Goal: Information Seeking & Learning: Learn about a topic

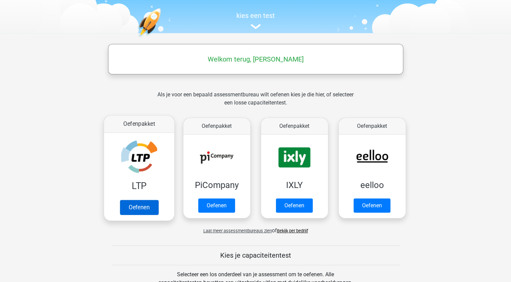
scroll to position [68, 0]
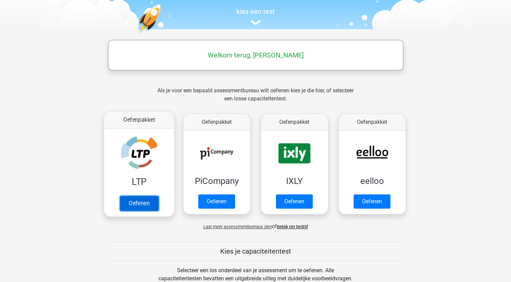
drag, startPoint x: 126, startPoint y: 202, endPoint x: 130, endPoint y: 203, distance: 4.1
click at [127, 202] on link "Oefenen" at bounding box center [139, 203] width 39 height 15
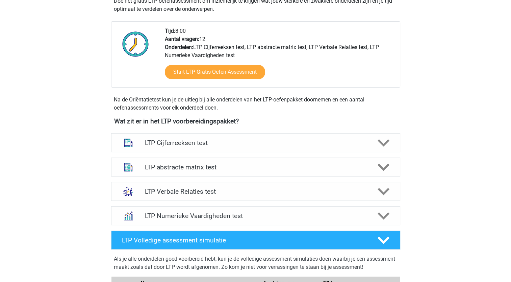
scroll to position [169, 0]
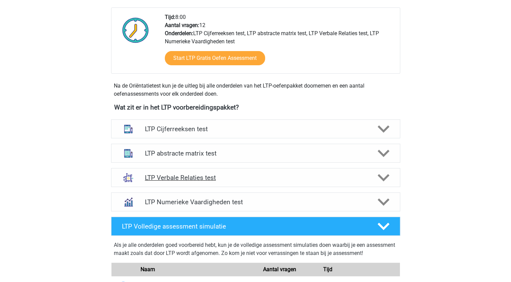
click at [389, 182] on icon at bounding box center [384, 178] width 12 height 12
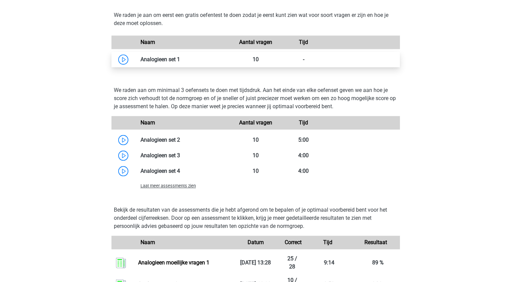
scroll to position [541, 0]
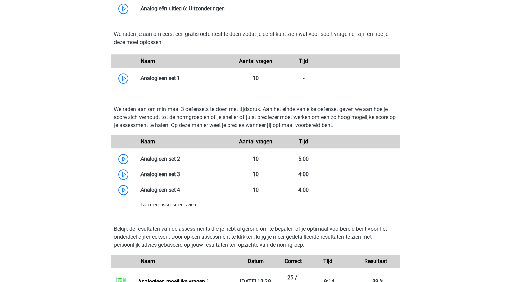
click at [153, 204] on span "Laat meer assessments zien" at bounding box center [168, 204] width 55 height 5
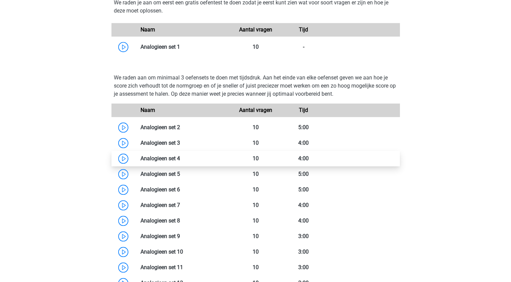
scroll to position [575, 0]
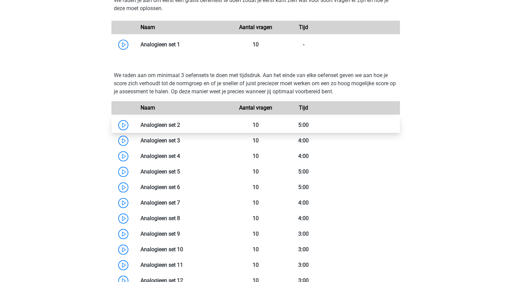
click at [180, 123] on link at bounding box center [180, 125] width 0 height 6
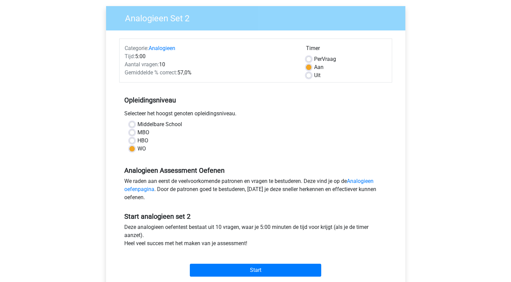
scroll to position [68, 0]
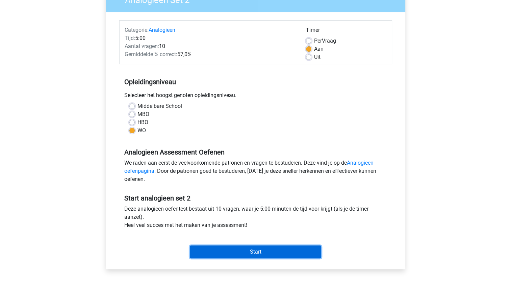
click at [245, 253] on input "Start" at bounding box center [255, 251] width 131 height 13
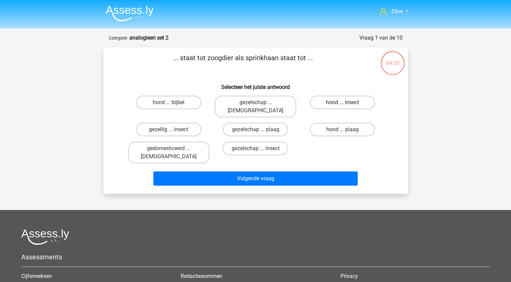
click at [341, 102] on label "hond ... insect" at bounding box center [342, 103] width 65 height 14
click at [343, 102] on input "hond ... insect" at bounding box center [345, 104] width 4 height 4
radio input "true"
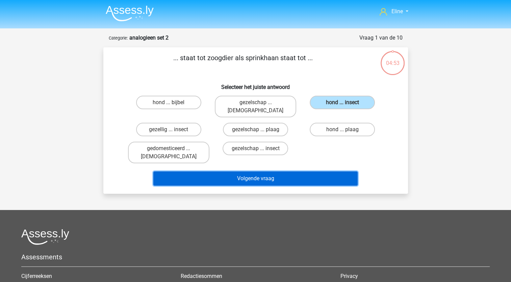
click at [312, 171] on button "Volgende vraag" at bounding box center [255, 178] width 204 height 14
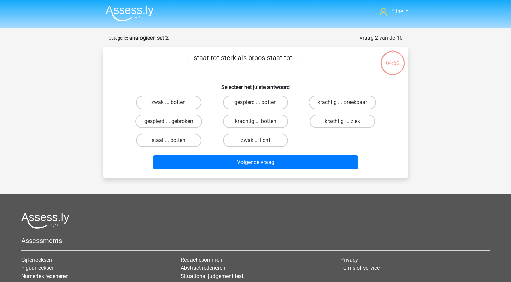
scroll to position [34, 0]
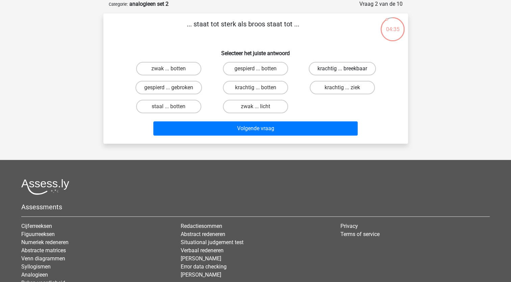
click at [332, 71] on label "krachtig ... breekbaar" at bounding box center [342, 69] width 67 height 14
click at [343, 71] on input "krachtig ... breekbaar" at bounding box center [345, 71] width 4 height 4
radio input "true"
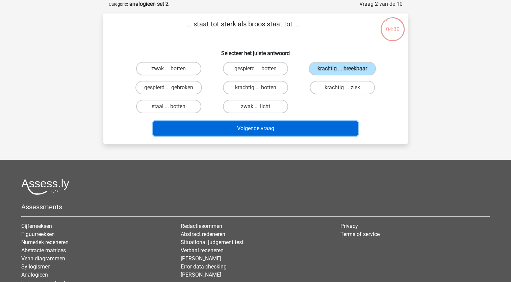
click at [268, 127] on button "Volgende vraag" at bounding box center [255, 128] width 204 height 14
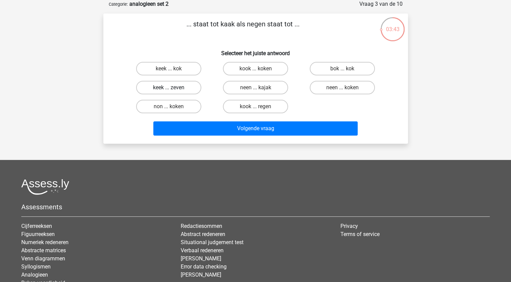
click at [163, 82] on label "keek ... zeven" at bounding box center [168, 88] width 65 height 14
click at [169, 88] on input "keek ... zeven" at bounding box center [171, 90] width 4 height 4
radio input "true"
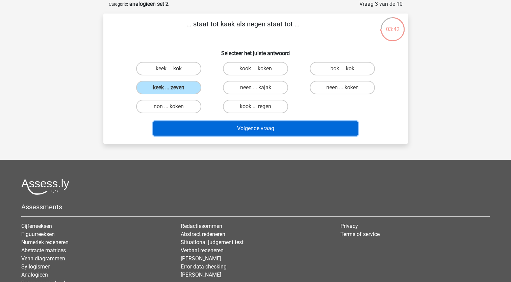
click at [249, 129] on button "Volgende vraag" at bounding box center [255, 128] width 204 height 14
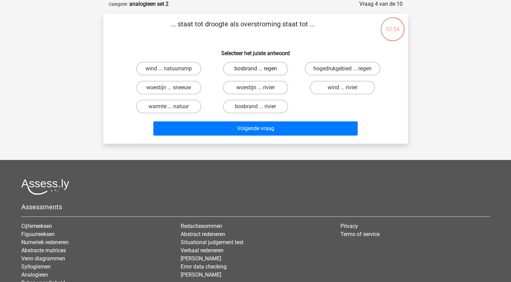
click at [236, 67] on label "bosbrand ... regen" at bounding box center [255, 69] width 65 height 14
click at [256, 69] on input "bosbrand ... regen" at bounding box center [258, 71] width 4 height 4
radio input "true"
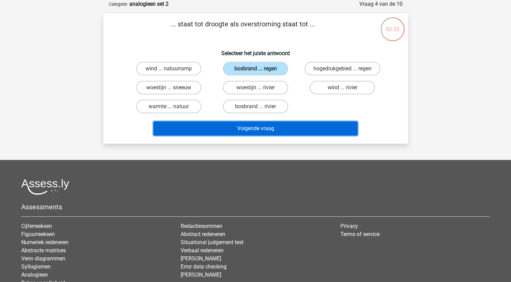
click at [242, 129] on button "Volgende vraag" at bounding box center [255, 128] width 204 height 14
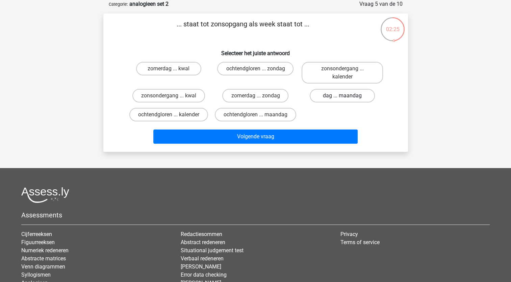
click at [330, 97] on label "dag ... maandag" at bounding box center [342, 96] width 65 height 14
click at [343, 97] on input "dag ... maandag" at bounding box center [345, 98] width 4 height 4
radio input "true"
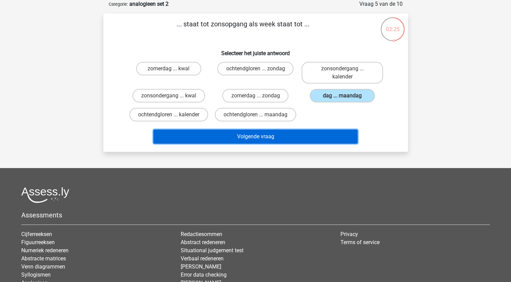
click at [307, 139] on button "Volgende vraag" at bounding box center [255, 136] width 204 height 14
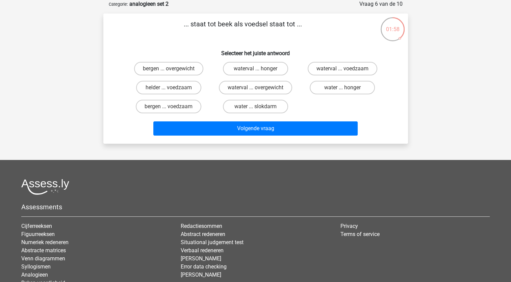
click at [257, 107] on input "water ... slokdarm" at bounding box center [258, 108] width 4 height 4
radio input "true"
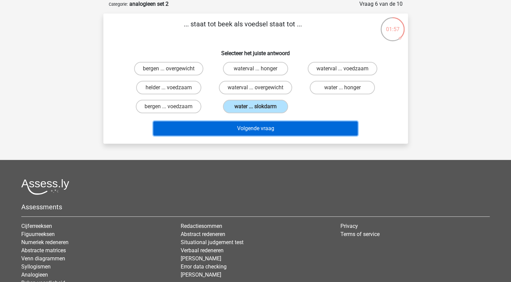
click at [257, 127] on button "Volgende vraag" at bounding box center [255, 128] width 204 height 14
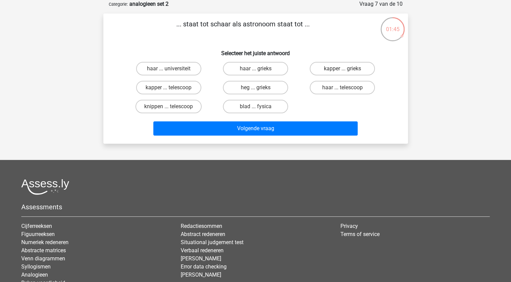
click at [169, 89] on input "kapper ... telescoop" at bounding box center [171, 90] width 4 height 4
radio input "true"
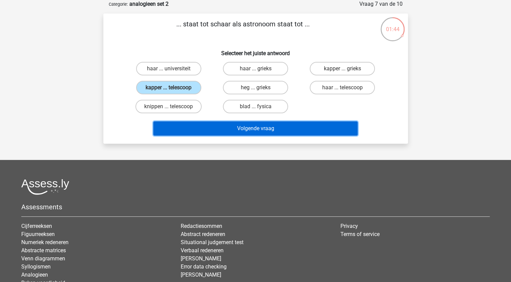
click at [272, 129] on button "Volgende vraag" at bounding box center [255, 128] width 204 height 14
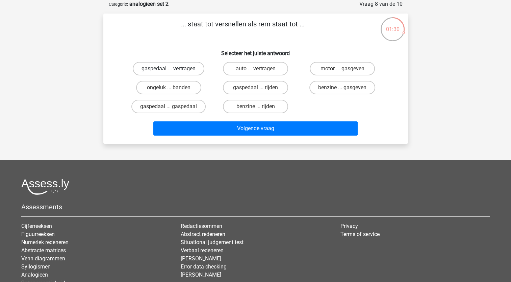
click at [180, 72] on label "gaspedaal ... vertragen" at bounding box center [169, 69] width 72 height 14
click at [173, 72] on input "gaspedaal ... vertragen" at bounding box center [171, 71] width 4 height 4
radio input "true"
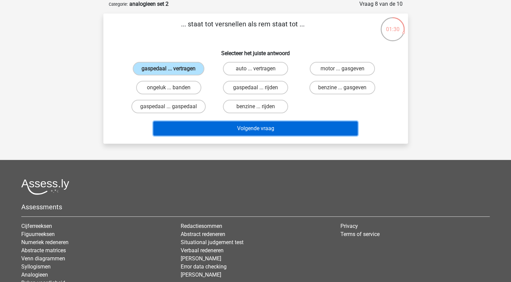
click at [262, 129] on button "Volgende vraag" at bounding box center [255, 128] width 204 height 14
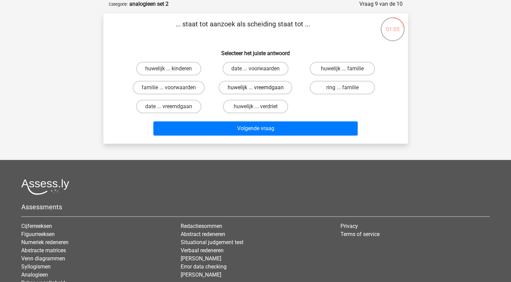
click at [238, 89] on label "huwelijk ... vreemdgaan" at bounding box center [256, 88] width 74 height 14
click at [256, 89] on input "huwelijk ... vreemdgaan" at bounding box center [258, 90] width 4 height 4
radio input "true"
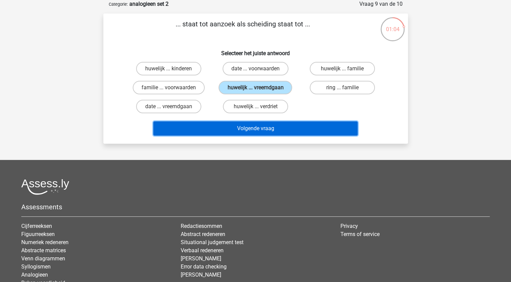
click at [247, 128] on button "Volgende vraag" at bounding box center [255, 128] width 204 height 14
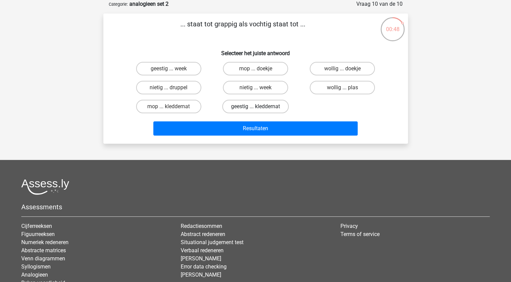
click at [251, 108] on label "geestig ... kleddernat" at bounding box center [255, 107] width 67 height 14
click at [256, 108] on input "geestig ... kleddernat" at bounding box center [258, 108] width 4 height 4
radio input "true"
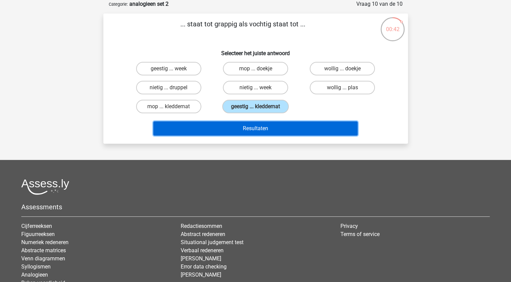
click at [256, 127] on button "Resultaten" at bounding box center [255, 128] width 204 height 14
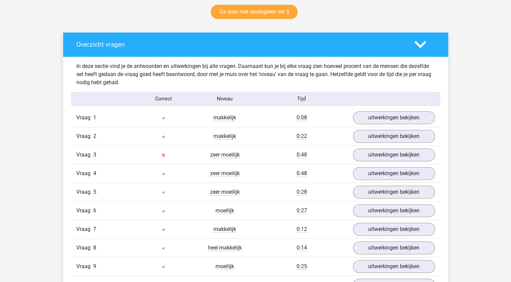
scroll to position [372, 0]
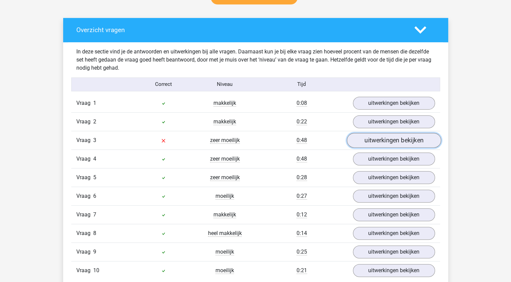
click at [370, 143] on link "uitwerkingen bekijken" at bounding box center [394, 140] width 94 height 15
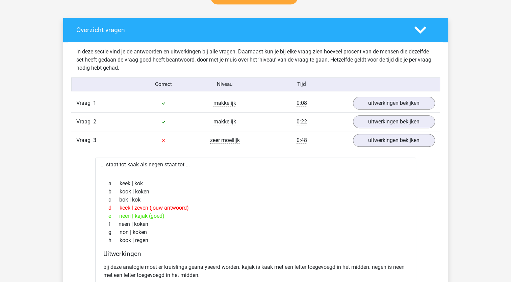
drag, startPoint x: 125, startPoint y: 215, endPoint x: 183, endPoint y: 214, distance: 57.5
click at [183, 214] on div "e neen | kajak (goed)" at bounding box center [255, 216] width 305 height 8
drag, startPoint x: 183, startPoint y: 214, endPoint x: 224, endPoint y: 212, distance: 42.0
click at [224, 212] on div "e neen | kajak (goed)" at bounding box center [255, 216] width 305 height 8
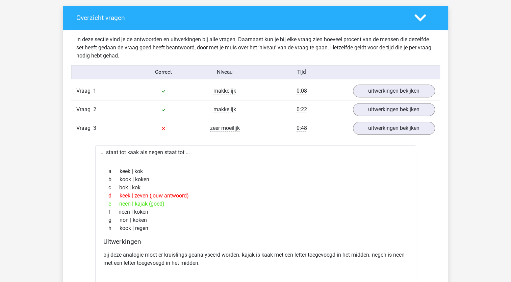
scroll to position [406, 0]
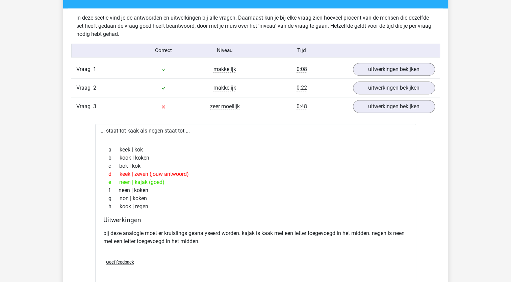
click at [217, 197] on div "g non | koken" at bounding box center [255, 198] width 305 height 8
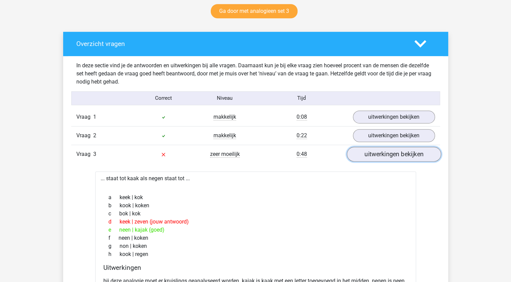
scroll to position [372, 0]
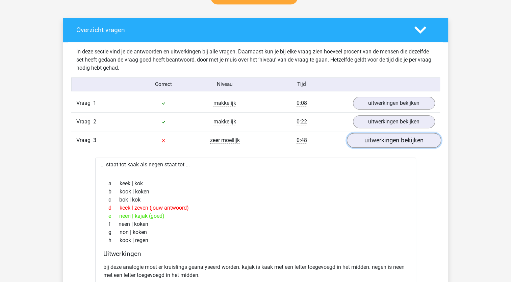
click at [361, 142] on link "uitwerkingen bekijken" at bounding box center [394, 140] width 94 height 15
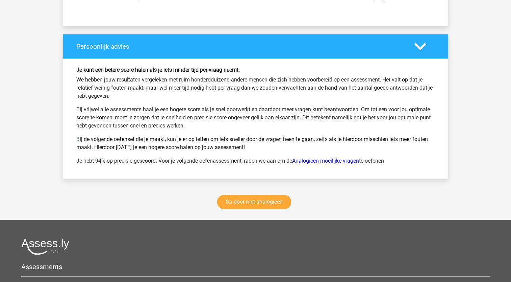
scroll to position [913, 0]
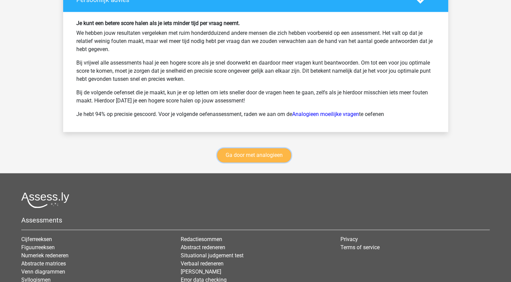
click at [262, 153] on link "Ga door met analogieen" at bounding box center [254, 155] width 74 height 14
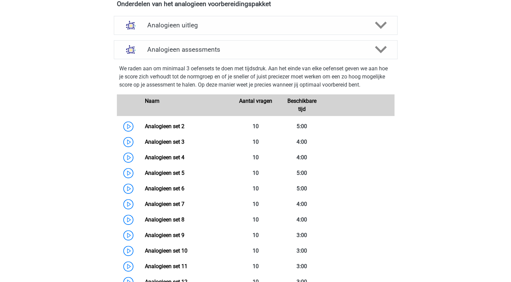
scroll to position [243, 0]
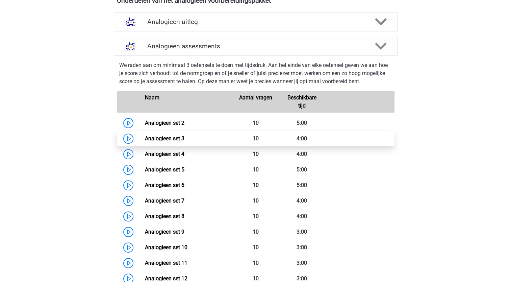
click at [177, 138] on link "Analogieen set 3" at bounding box center [165, 138] width 40 height 6
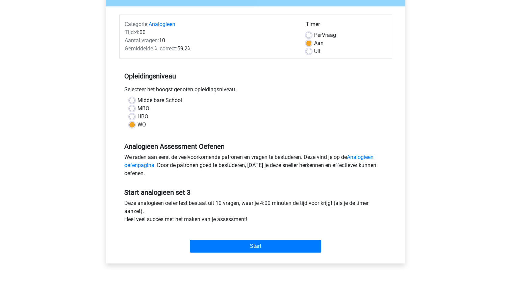
scroll to position [101, 0]
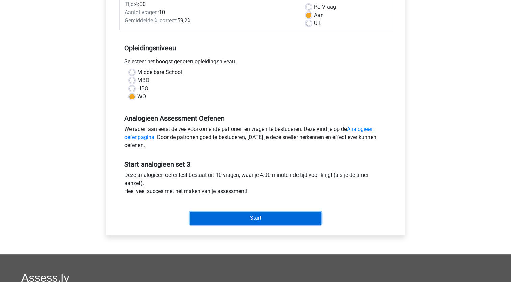
click at [208, 218] on input "Start" at bounding box center [255, 218] width 131 height 13
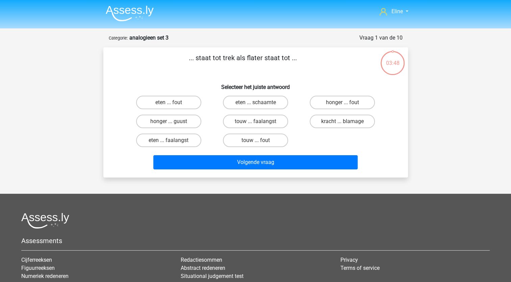
click at [345, 102] on input "honger ... fout" at bounding box center [345, 104] width 4 height 4
radio input "true"
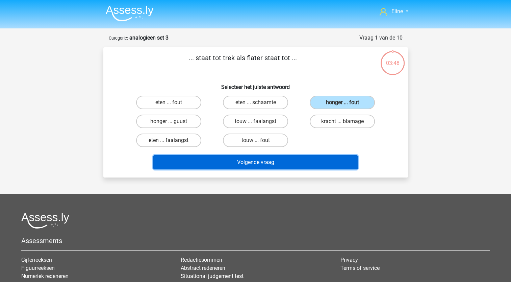
click at [287, 164] on button "Volgende vraag" at bounding box center [255, 162] width 204 height 14
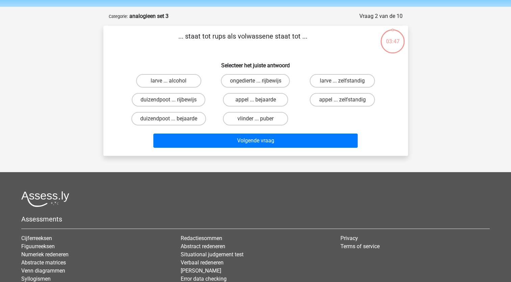
scroll to position [34, 0]
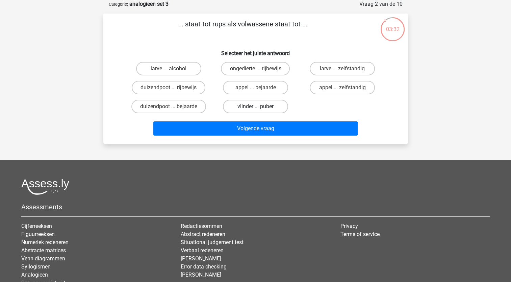
click at [235, 106] on label "vlinder ... puber" at bounding box center [255, 107] width 65 height 14
click at [256, 106] on input "vlinder ... puber" at bounding box center [258, 108] width 4 height 4
radio input "true"
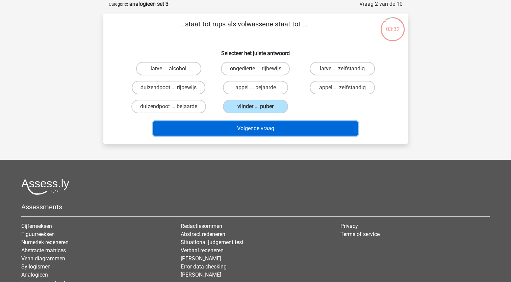
click at [222, 129] on button "Volgende vraag" at bounding box center [255, 128] width 204 height 14
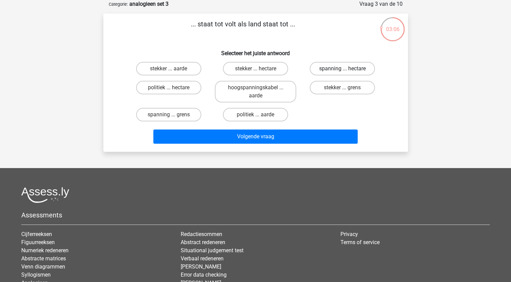
click at [331, 72] on label "spanning ... hectare" at bounding box center [342, 69] width 65 height 14
click at [343, 72] on input "spanning ... hectare" at bounding box center [345, 71] width 4 height 4
radio input "true"
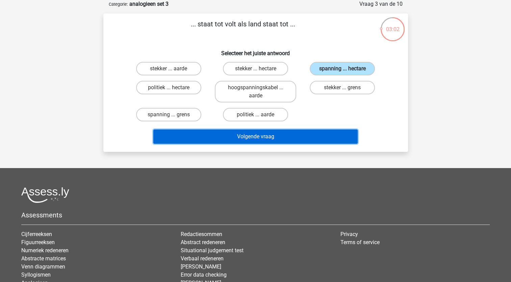
click at [266, 137] on button "Volgende vraag" at bounding box center [255, 136] width 204 height 14
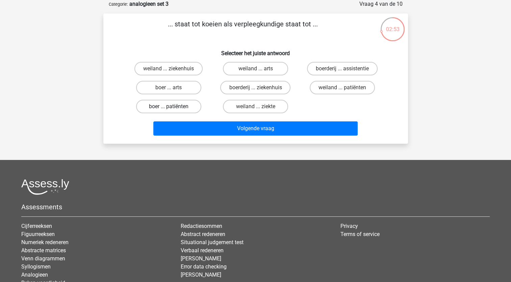
click at [186, 105] on label "boer ... patiënten" at bounding box center [168, 107] width 65 height 14
click at [173, 106] on input "boer ... patiënten" at bounding box center [171, 108] width 4 height 4
radio input "true"
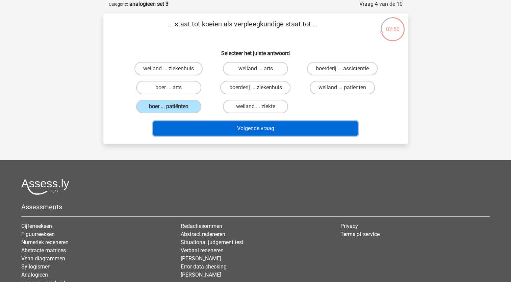
click at [264, 126] on button "Volgende vraag" at bounding box center [255, 128] width 204 height 14
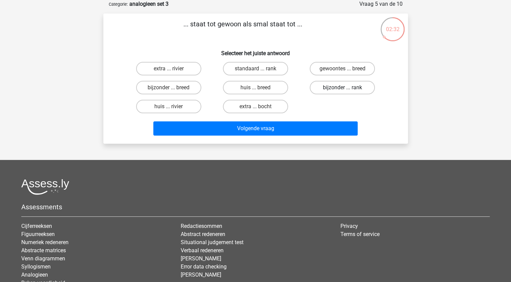
click at [332, 88] on label "bijzonder ... rank" at bounding box center [342, 88] width 65 height 14
click at [343, 88] on input "bijzonder ... rank" at bounding box center [345, 90] width 4 height 4
radio input "true"
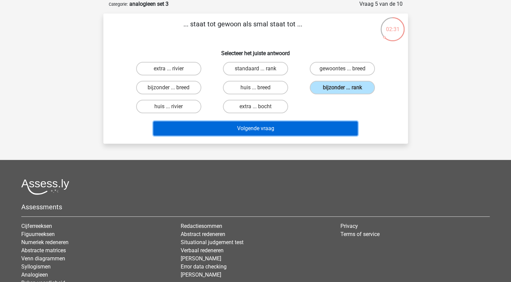
click at [302, 128] on button "Volgende vraag" at bounding box center [255, 128] width 204 height 14
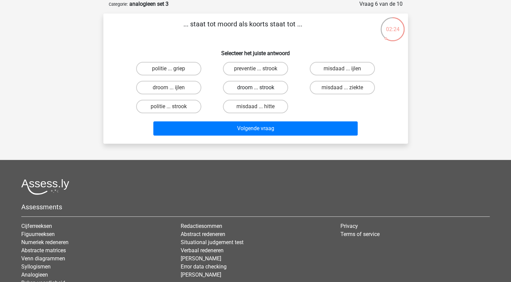
click at [278, 90] on label "droom ... strook" at bounding box center [255, 88] width 65 height 14
click at [260, 90] on input "droom ... strook" at bounding box center [258, 90] width 4 height 4
radio input "true"
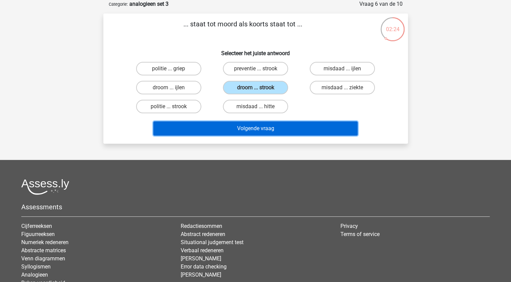
click at [272, 129] on button "Volgende vraag" at bounding box center [255, 128] width 204 height 14
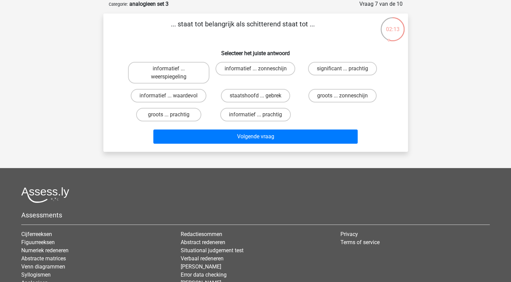
click at [343, 70] on input "significant ... prachtig" at bounding box center [345, 71] width 4 height 4
radio input "true"
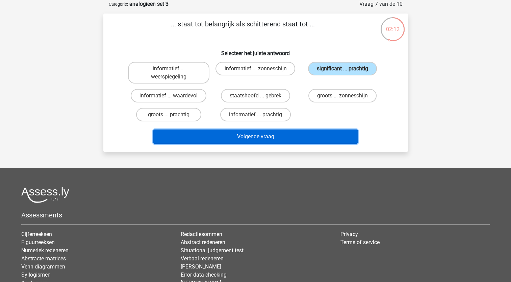
click at [298, 135] on button "Volgende vraag" at bounding box center [255, 136] width 204 height 14
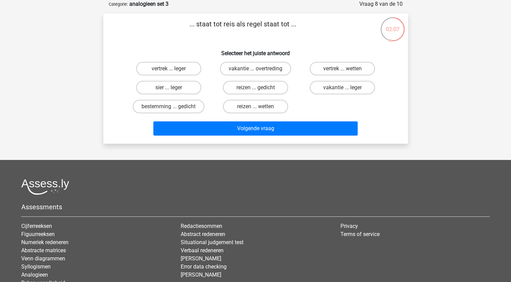
click at [173, 90] on input "sier ... leger" at bounding box center [171, 90] width 4 height 4
radio input "true"
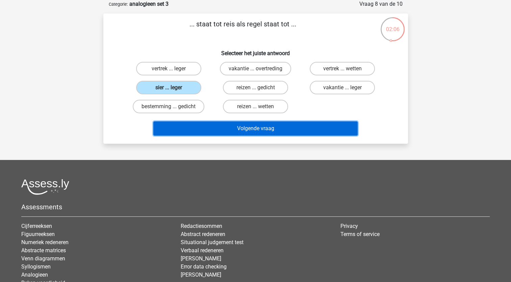
click at [236, 128] on button "Volgende vraag" at bounding box center [255, 128] width 204 height 14
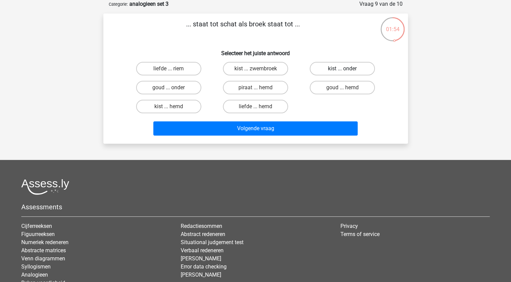
click at [328, 70] on label "kist ... onder" at bounding box center [342, 69] width 65 height 14
click at [343, 70] on input "kist ... onder" at bounding box center [345, 71] width 4 height 4
radio input "true"
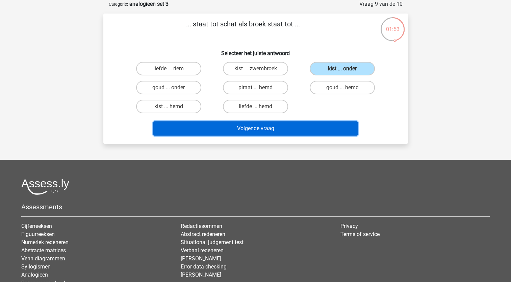
click at [300, 129] on button "Volgende vraag" at bounding box center [255, 128] width 204 height 14
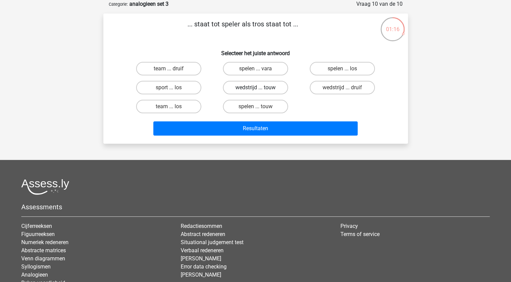
click at [257, 92] on label "wedstrijd ... touw" at bounding box center [255, 88] width 65 height 14
click at [257, 92] on input "wedstrijd ... touw" at bounding box center [258, 90] width 4 height 4
radio input "true"
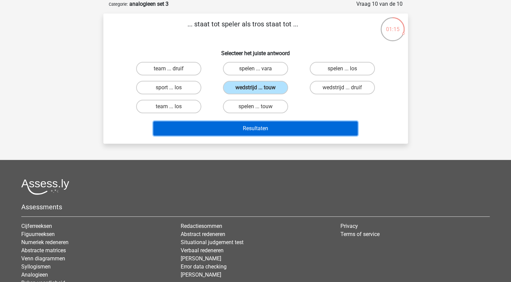
click at [260, 128] on button "Resultaten" at bounding box center [255, 128] width 204 height 14
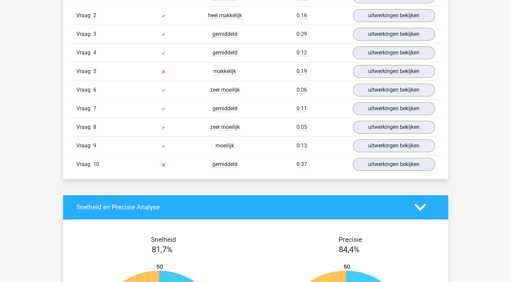
scroll to position [541, 0]
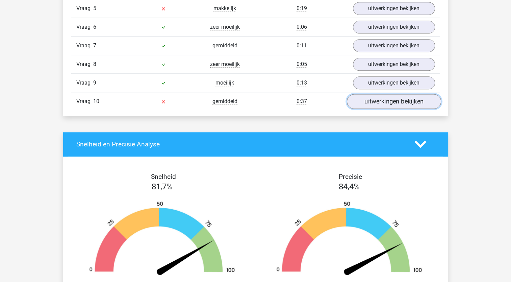
click at [365, 100] on link "uitwerkingen bekijken" at bounding box center [394, 101] width 94 height 15
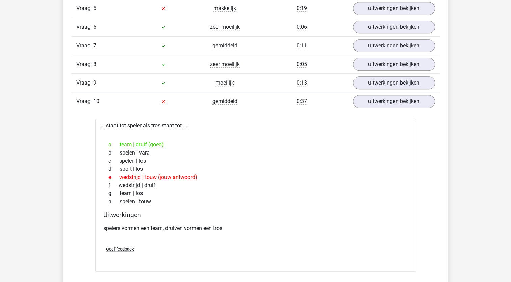
drag, startPoint x: 150, startPoint y: 173, endPoint x: 200, endPoint y: 173, distance: 50.0
click at [200, 173] on div "e wedstrijd | touw (jouw antwoord)" at bounding box center [255, 177] width 305 height 8
drag, startPoint x: 134, startPoint y: 140, endPoint x: 174, endPoint y: 141, distance: 39.6
click at [174, 141] on div "a team | druif (goed)" at bounding box center [255, 145] width 305 height 8
drag, startPoint x: 174, startPoint y: 141, endPoint x: 194, endPoint y: 149, distance: 22.3
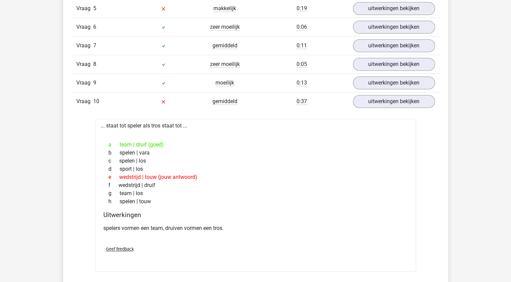
click at [194, 149] on div "b spelen | vara" at bounding box center [255, 153] width 305 height 8
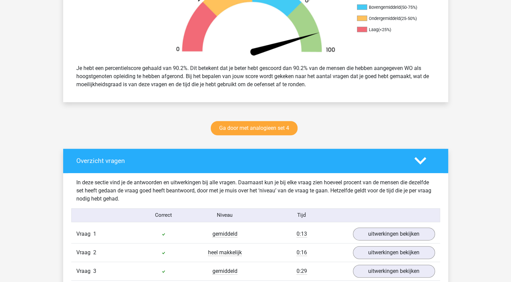
scroll to position [338, 0]
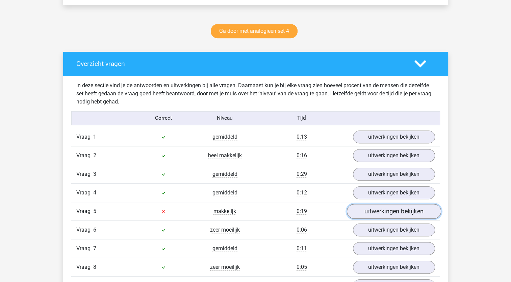
click at [381, 211] on link "uitwerkingen bekijken" at bounding box center [394, 211] width 94 height 15
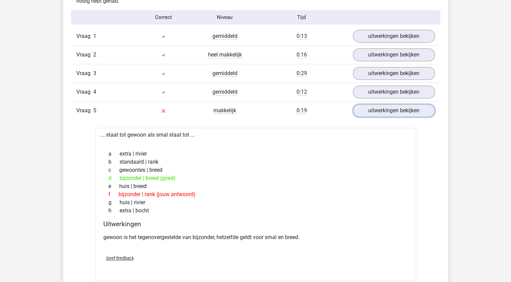
scroll to position [439, 0]
drag, startPoint x: 135, startPoint y: 174, endPoint x: 172, endPoint y: 176, distance: 37.9
click at [172, 176] on div "d bijzonder | breed (goed)" at bounding box center [255, 177] width 305 height 8
drag, startPoint x: 172, startPoint y: 176, endPoint x: 241, endPoint y: 165, distance: 69.5
click at [241, 165] on div "c gewoontes | breed" at bounding box center [255, 169] width 305 height 8
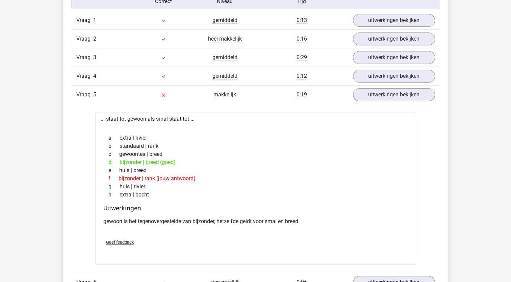
scroll to position [473, 0]
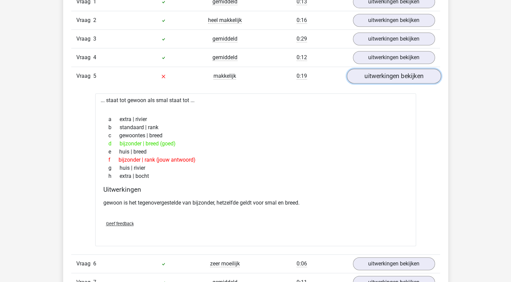
click at [379, 78] on link "uitwerkingen bekijken" at bounding box center [394, 76] width 94 height 15
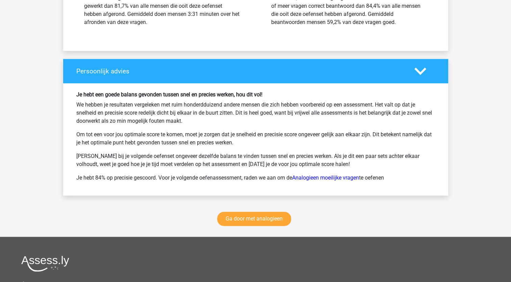
scroll to position [1014, 0]
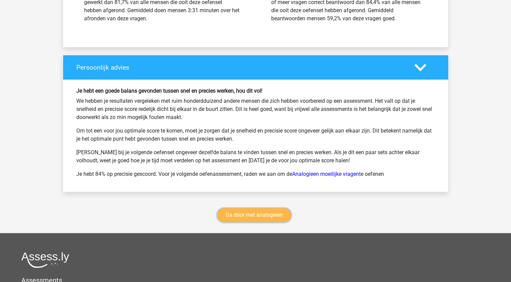
click at [251, 210] on link "Ga door met analogieen" at bounding box center [254, 215] width 74 height 14
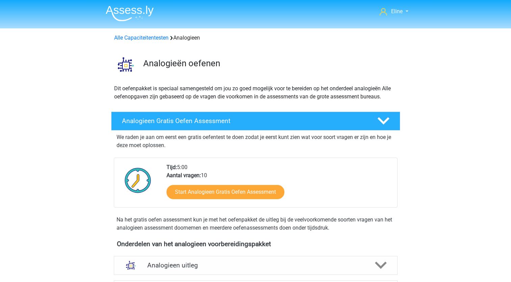
scroll to position [277, 0]
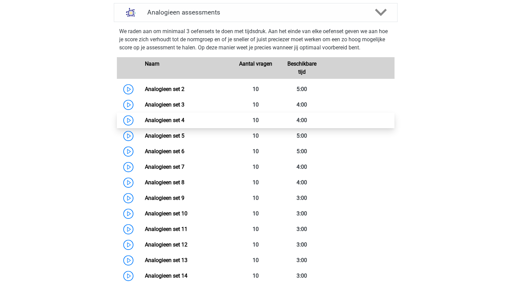
click at [170, 122] on link "Analogieen set 4" at bounding box center [165, 120] width 40 height 6
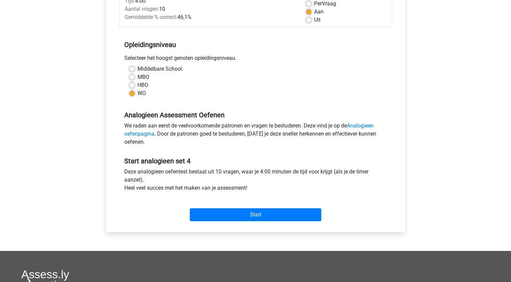
scroll to position [135, 0]
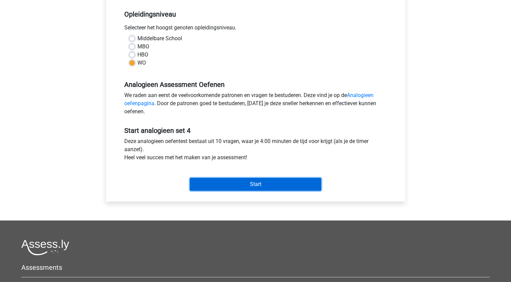
click at [211, 183] on input "Start" at bounding box center [255, 184] width 131 height 13
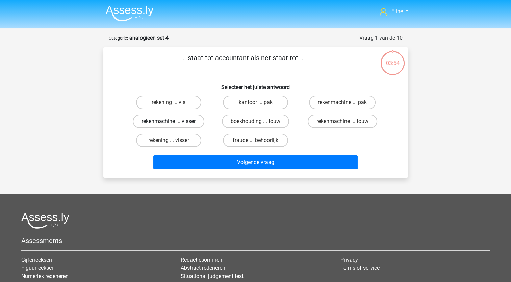
click at [184, 123] on label "rekenmachine ... visser" at bounding box center [169, 122] width 72 height 14
click at [173, 123] on input "rekenmachine ... visser" at bounding box center [171, 123] width 4 height 4
radio input "true"
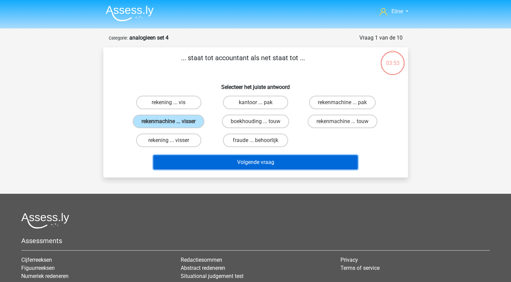
click at [227, 162] on button "Volgende vraag" at bounding box center [255, 162] width 204 height 14
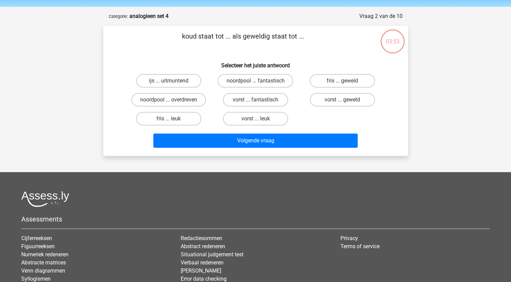
scroll to position [34, 0]
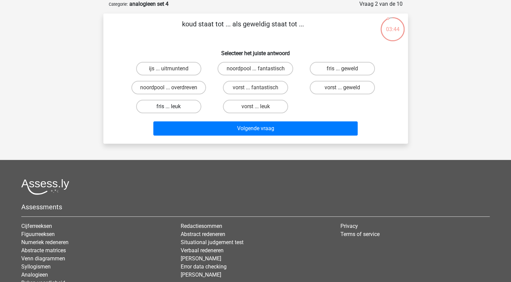
click at [179, 108] on label "fris ... leuk" at bounding box center [168, 107] width 65 height 14
click at [173, 108] on input "fris ... leuk" at bounding box center [171, 108] width 4 height 4
radio input "true"
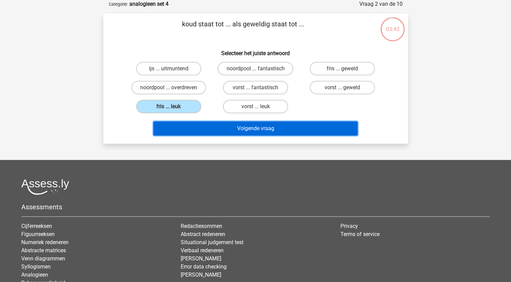
click at [250, 125] on button "Volgende vraag" at bounding box center [255, 128] width 204 height 14
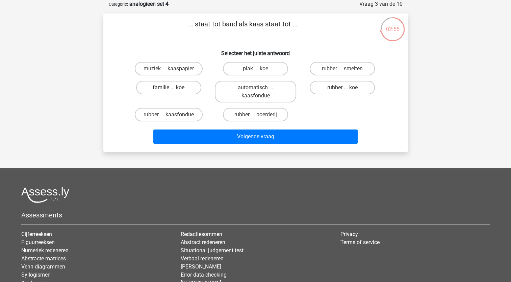
click at [182, 90] on label "familie ... koe" at bounding box center [168, 88] width 65 height 14
click at [173, 90] on input "familie ... koe" at bounding box center [171, 90] width 4 height 4
radio input "true"
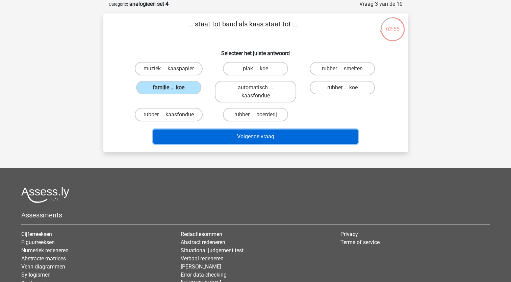
click at [261, 132] on button "Volgende vraag" at bounding box center [255, 136] width 204 height 14
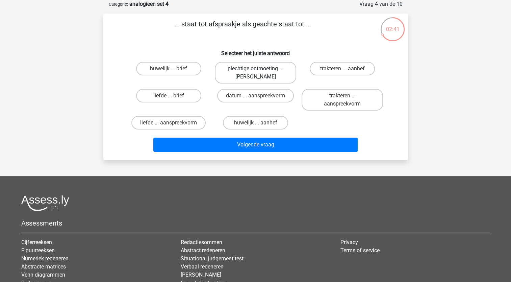
click at [266, 71] on label "plechtige ontmoeting ... [PERSON_NAME]" at bounding box center [255, 73] width 81 height 22
click at [260, 71] on input "plechtige ontmoeting ... [PERSON_NAME]" at bounding box center [258, 71] width 4 height 4
radio input "true"
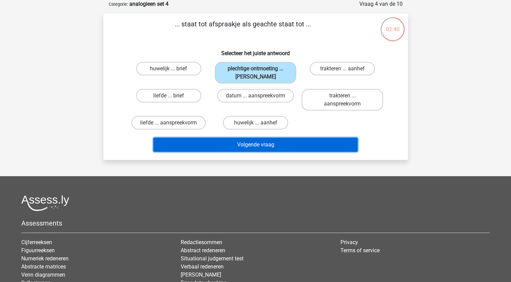
click at [267, 143] on button "Volgende vraag" at bounding box center [255, 145] width 204 height 14
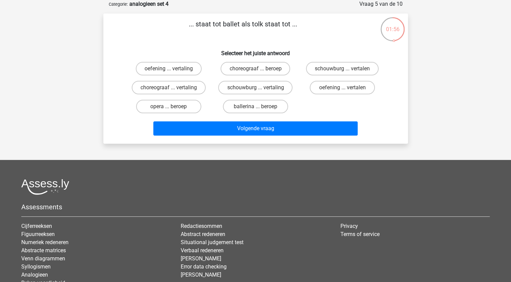
click at [169, 88] on input "choreograaf ... vertaling" at bounding box center [171, 90] width 4 height 4
radio input "true"
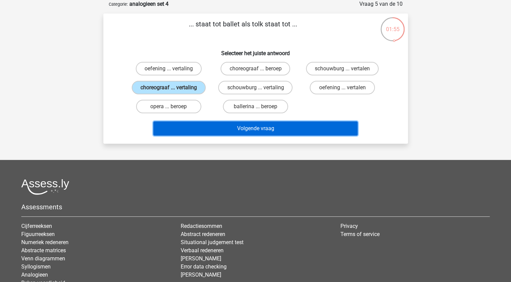
click at [250, 124] on button "Volgende vraag" at bounding box center [255, 128] width 204 height 14
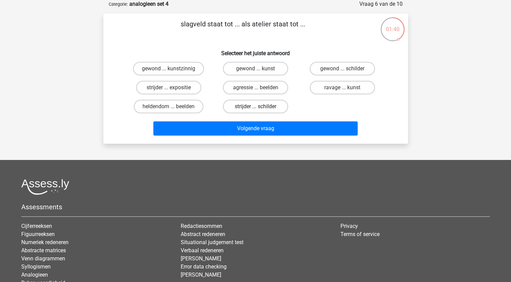
click at [251, 105] on label "strijder ... schilder" at bounding box center [255, 107] width 65 height 14
click at [256, 106] on input "strijder ... schilder" at bounding box center [258, 108] width 4 height 4
radio input "true"
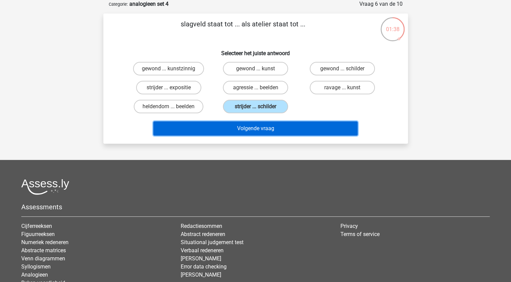
click at [288, 127] on button "Volgende vraag" at bounding box center [255, 128] width 204 height 14
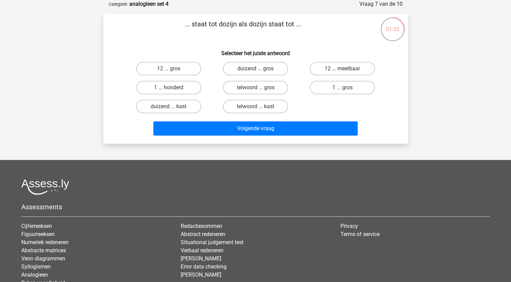
click at [346, 88] on input "1 ... gros" at bounding box center [345, 90] width 4 height 4
radio input "true"
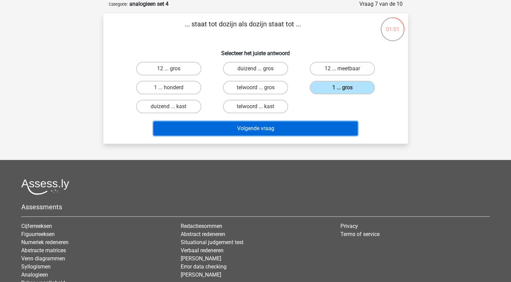
click at [299, 127] on button "Volgende vraag" at bounding box center [255, 128] width 204 height 14
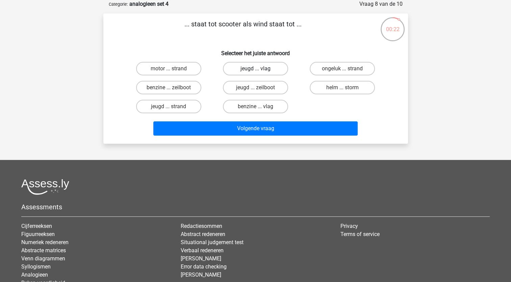
click at [265, 68] on label "jeugd ... vlag" at bounding box center [255, 69] width 65 height 14
click at [260, 69] on input "jeugd ... vlag" at bounding box center [258, 71] width 4 height 4
radio input "true"
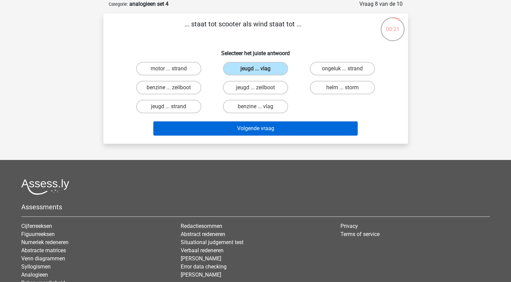
drag, startPoint x: 277, startPoint y: 119, endPoint x: 277, endPoint y: 124, distance: 4.4
click at [277, 120] on div "Volgende vraag" at bounding box center [255, 127] width 283 height 22
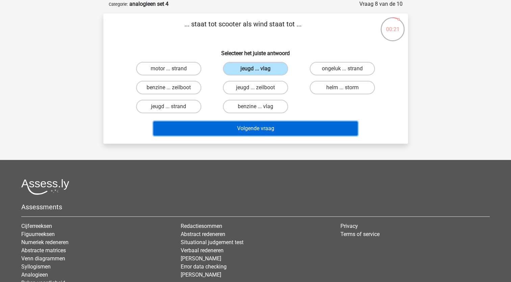
click at [277, 128] on button "Volgende vraag" at bounding box center [255, 128] width 204 height 14
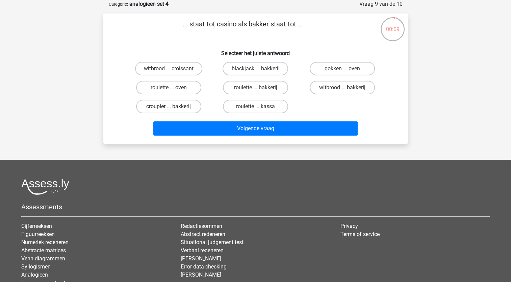
click at [179, 106] on label "croupier ... bakkerij" at bounding box center [168, 107] width 65 height 14
click at [173, 106] on input "croupier ... bakkerij" at bounding box center [171, 108] width 4 height 4
radio input "true"
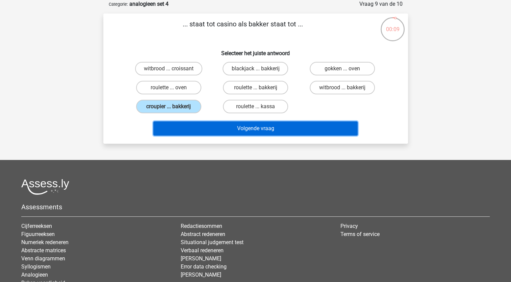
click at [235, 130] on button "Volgende vraag" at bounding box center [255, 128] width 204 height 14
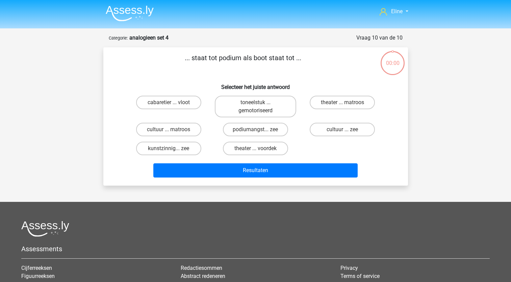
scroll to position [34, 0]
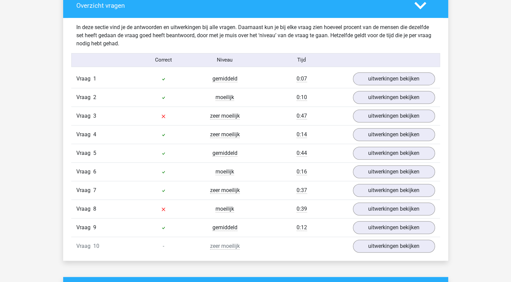
scroll to position [406, 0]
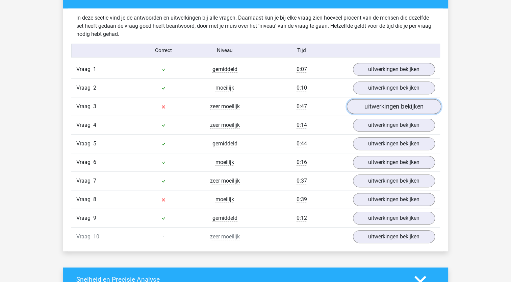
click at [377, 106] on link "uitwerkingen bekijken" at bounding box center [394, 106] width 94 height 15
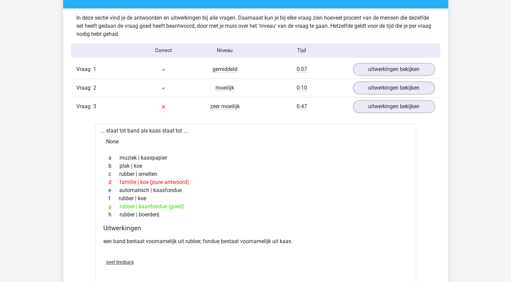
drag, startPoint x: 124, startPoint y: 208, endPoint x: 196, endPoint y: 208, distance: 71.3
click at [196, 208] on div "g rubber | kaasfondue (goed)" at bounding box center [255, 206] width 305 height 8
drag, startPoint x: 196, startPoint y: 208, endPoint x: 275, endPoint y: 218, distance: 80.1
click at [276, 218] on div "a muziek | kaaspapier b plak | koe c rubber | smelten d familie | koe (jouw ant…" at bounding box center [255, 186] width 305 height 70
click at [366, 109] on link "uitwerkingen bekijken" at bounding box center [394, 106] width 94 height 15
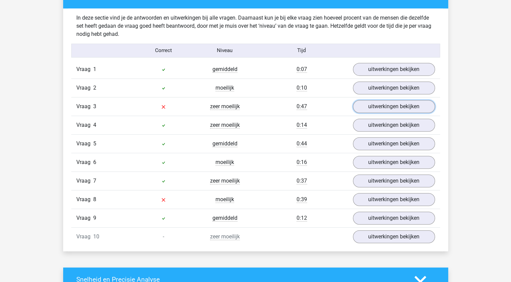
scroll to position [439, 0]
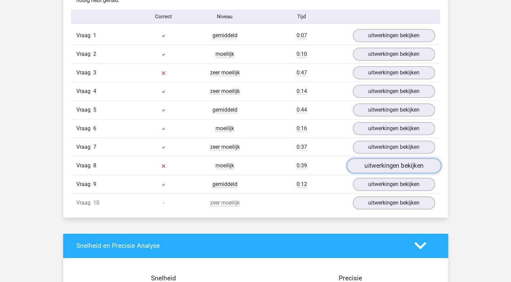
click at [365, 169] on link "uitwerkingen bekijken" at bounding box center [394, 165] width 94 height 15
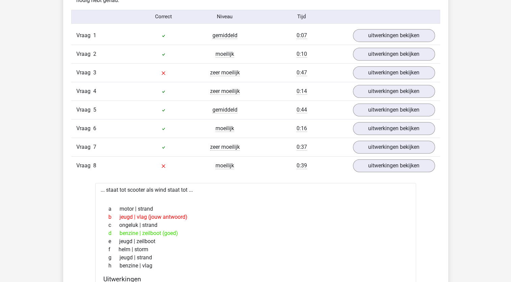
drag, startPoint x: 124, startPoint y: 216, endPoint x: 192, endPoint y: 216, distance: 68.3
click at [192, 216] on div "b jeugd | vlag (jouw antwoord)" at bounding box center [255, 217] width 305 height 8
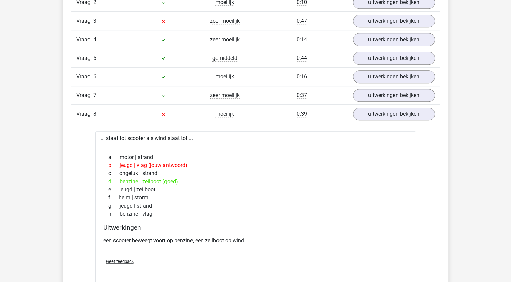
scroll to position [507, 0]
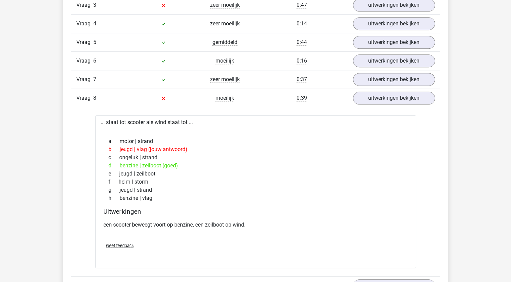
click at [194, 201] on div "a motor | strand b jeugd | vlag (jouw antwoord) c ongeluk | strand d benzine | …" at bounding box center [255, 170] width 305 height 70
click at [382, 101] on link "uitwerkingen bekijken" at bounding box center [394, 98] width 94 height 15
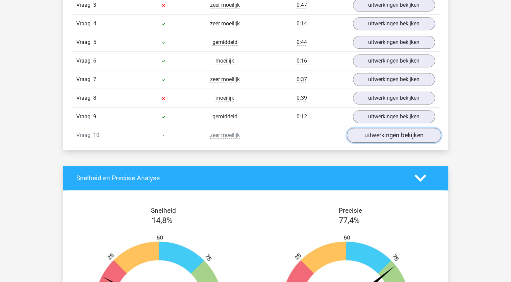
click at [376, 132] on link "uitwerkingen bekijken" at bounding box center [394, 135] width 94 height 15
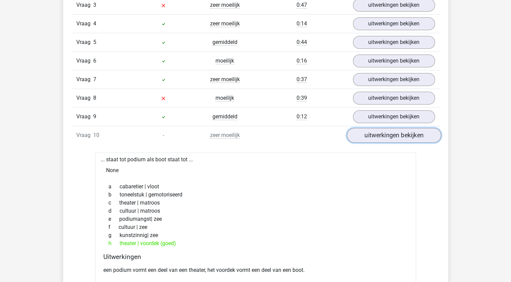
click at [381, 132] on link "uitwerkingen bekijken" at bounding box center [394, 135] width 94 height 15
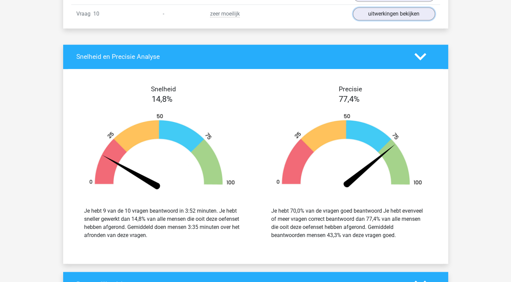
scroll to position [642, 0]
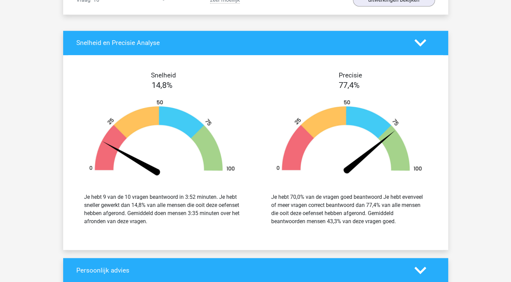
drag, startPoint x: 116, startPoint y: 202, endPoint x: 191, endPoint y: 217, distance: 76.3
click at [191, 217] on div "Je hebt 9 van de 10 vragen beantwoord in 3:52 minuten. Je hebt sneller gewerkt …" at bounding box center [162, 209] width 156 height 32
drag, startPoint x: 191, startPoint y: 217, endPoint x: 173, endPoint y: 216, distance: 17.6
click at [173, 216] on div "Je hebt 9 van de 10 vragen beantwoord in 3:52 minuten. Je hebt sneller gewerkt …" at bounding box center [162, 209] width 156 height 32
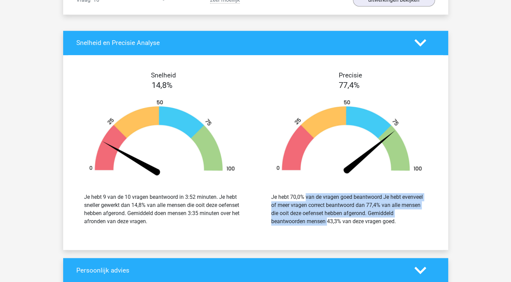
drag, startPoint x: 292, startPoint y: 194, endPoint x: 295, endPoint y: 218, distance: 24.1
click at [295, 218] on div "Je hebt 70,0% van de vragen goed beantwoord Je hebt evenveel of meer vragen cor…" at bounding box center [349, 209] width 156 height 32
click at [293, 216] on div "Je hebt 70,0% van de vragen goed beantwoord Je hebt evenveel of meer vragen cor…" at bounding box center [349, 209] width 156 height 32
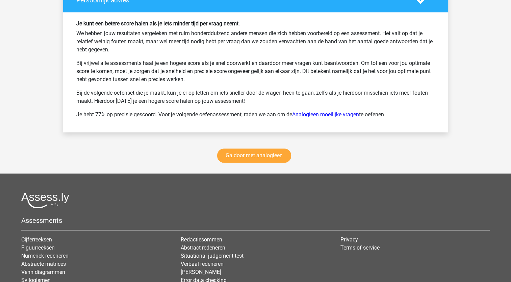
scroll to position [878, 0]
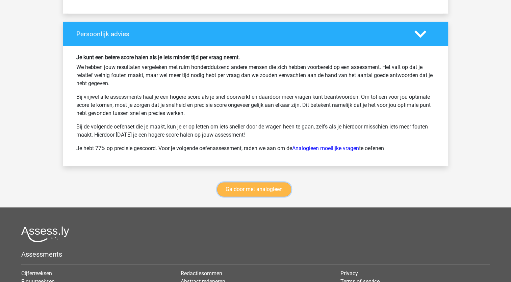
click at [237, 186] on link "Ga door met analogieen" at bounding box center [254, 189] width 74 height 14
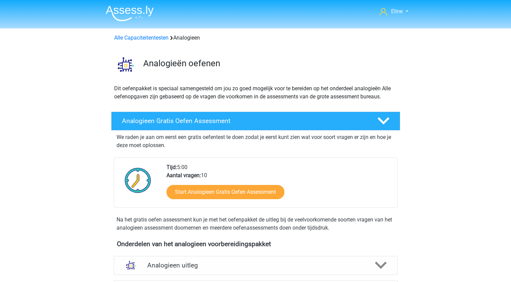
scroll to position [277, 0]
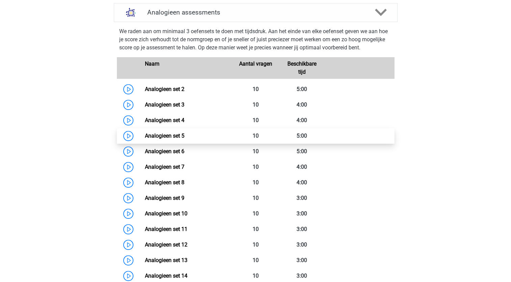
click at [176, 135] on link "Analogieen set 5" at bounding box center [165, 135] width 40 height 6
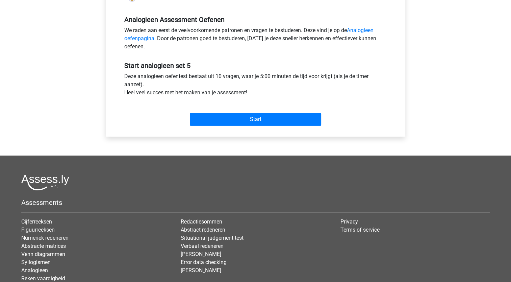
scroll to position [203, 0]
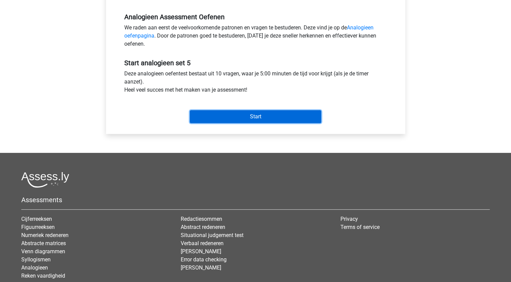
click at [237, 118] on input "Start" at bounding box center [255, 116] width 131 height 13
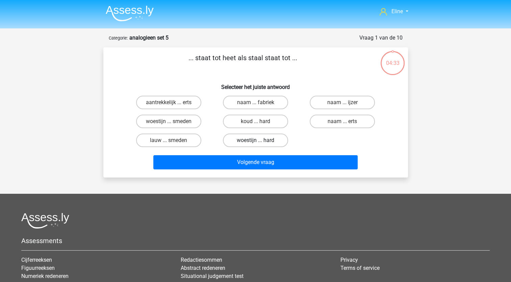
click at [248, 142] on label "woestijn ... hard" at bounding box center [255, 141] width 65 height 14
click at [256, 142] on input "woestijn ... hard" at bounding box center [258, 142] width 4 height 4
radio input "true"
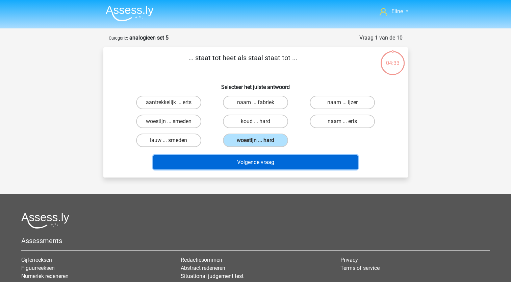
click at [247, 160] on button "Volgende vraag" at bounding box center [255, 162] width 204 height 14
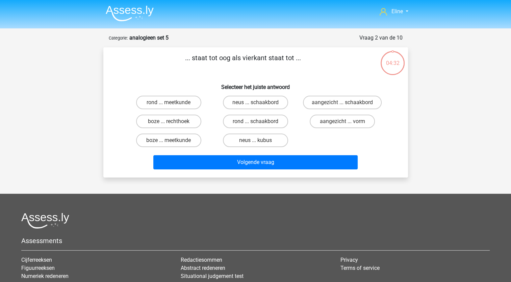
scroll to position [34, 0]
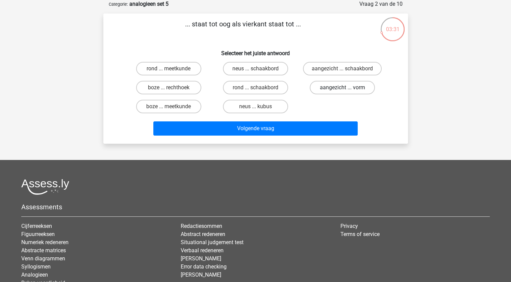
click at [322, 84] on label "aangezicht ... vorm" at bounding box center [342, 88] width 65 height 14
click at [343, 88] on input "aangezicht ... vorm" at bounding box center [345, 90] width 4 height 4
radio input "true"
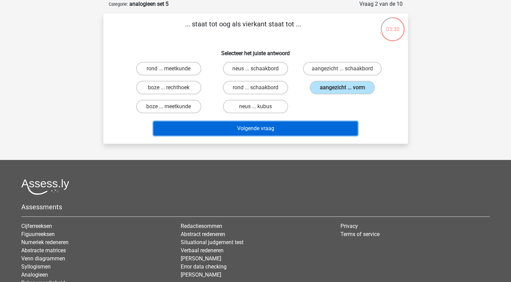
click at [271, 127] on button "Volgende vraag" at bounding box center [255, 128] width 204 height 14
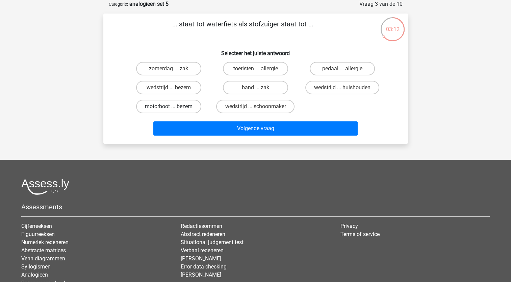
click at [187, 108] on label "motorboot ... bezem" at bounding box center [168, 107] width 65 height 14
click at [173, 108] on input "motorboot ... bezem" at bounding box center [171, 108] width 4 height 4
radio input "true"
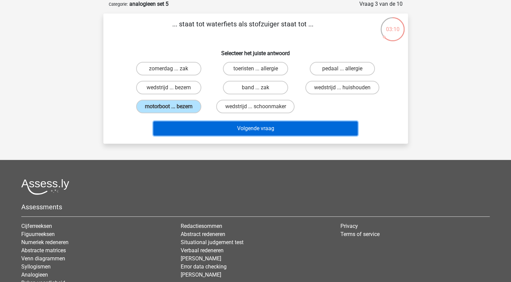
click at [213, 128] on button "Volgende vraag" at bounding box center [255, 128] width 204 height 14
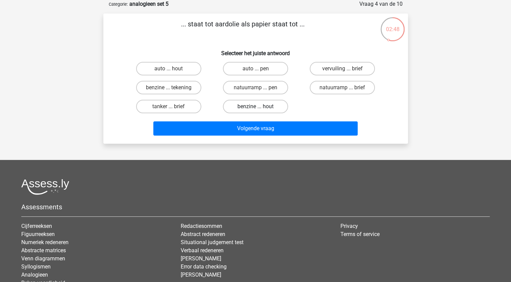
click at [238, 107] on label "benzine ... hout" at bounding box center [255, 107] width 65 height 14
click at [256, 107] on input "benzine ... hout" at bounding box center [258, 108] width 4 height 4
radio input "true"
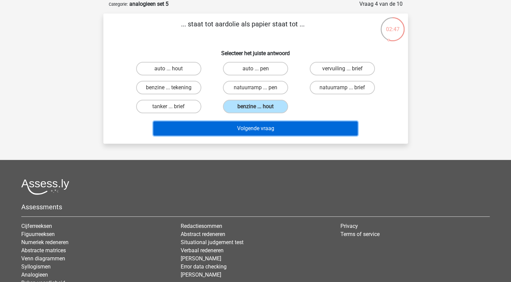
click at [240, 129] on button "Volgende vraag" at bounding box center [255, 128] width 204 height 14
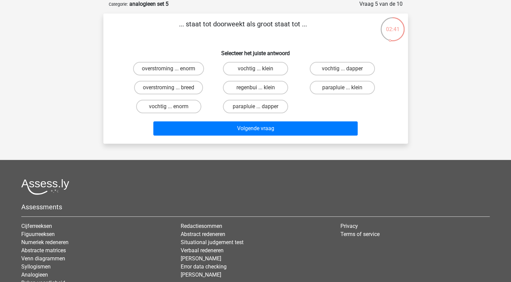
click at [169, 107] on input "vochtig ... enorm" at bounding box center [171, 108] width 4 height 4
radio input "true"
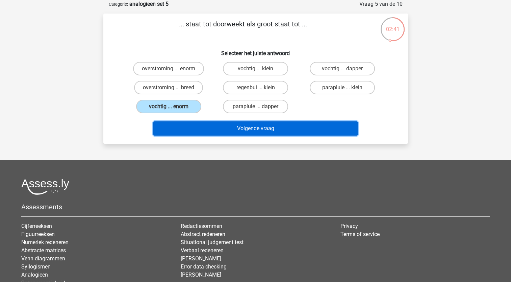
click at [172, 128] on button "Volgende vraag" at bounding box center [255, 128] width 204 height 14
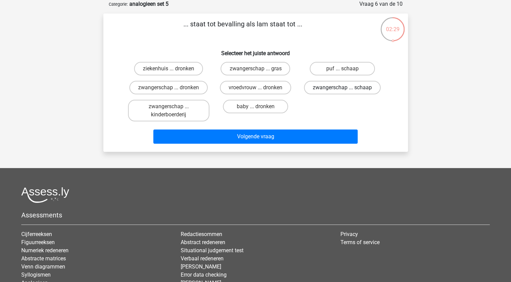
click at [319, 87] on label "zwangerschap ... schaap" at bounding box center [342, 88] width 77 height 14
click at [343, 88] on input "zwangerschap ... schaap" at bounding box center [345, 90] width 4 height 4
radio input "true"
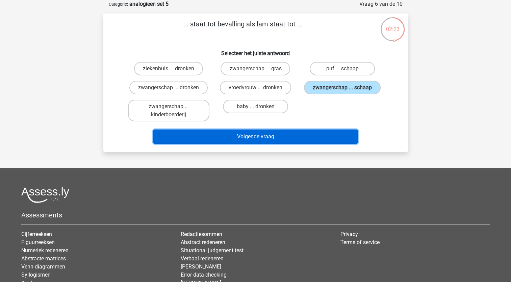
click at [246, 134] on button "Volgende vraag" at bounding box center [255, 136] width 204 height 14
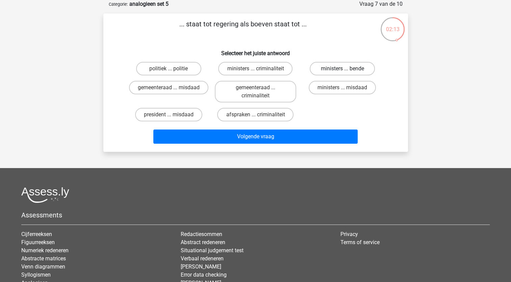
click at [347, 65] on label "ministers ... bende" at bounding box center [342, 69] width 65 height 14
click at [347, 69] on input "ministers ... bende" at bounding box center [345, 71] width 4 height 4
radio input "true"
click at [289, 143] on div "Volgende vraag" at bounding box center [255, 137] width 261 height 17
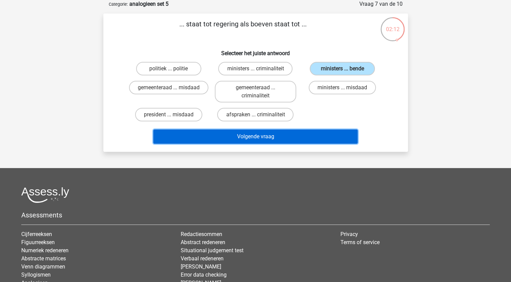
click at [289, 134] on button "Volgende vraag" at bounding box center [255, 136] width 204 height 14
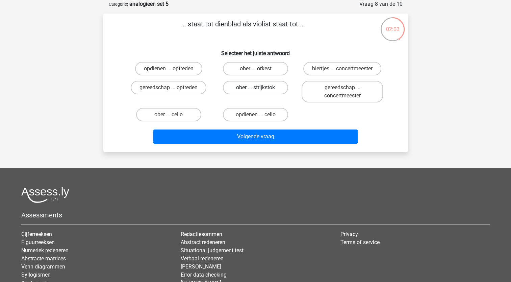
click at [245, 88] on label "ober ... strijkstok" at bounding box center [255, 88] width 65 height 14
click at [256, 88] on input "ober ... strijkstok" at bounding box center [258, 90] width 4 height 4
radio input "true"
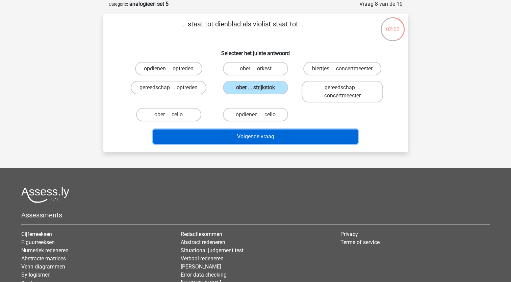
click at [224, 136] on button "Volgende vraag" at bounding box center [255, 136] width 204 height 14
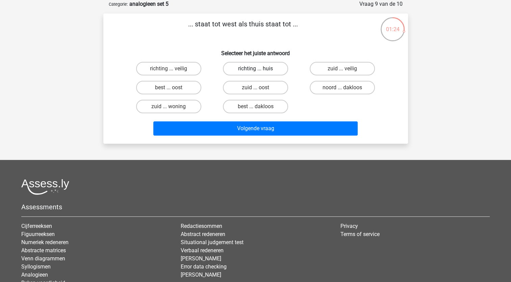
click at [264, 65] on label "richting ... huis" at bounding box center [255, 69] width 65 height 14
click at [260, 69] on input "richting ... huis" at bounding box center [258, 71] width 4 height 4
radio input "true"
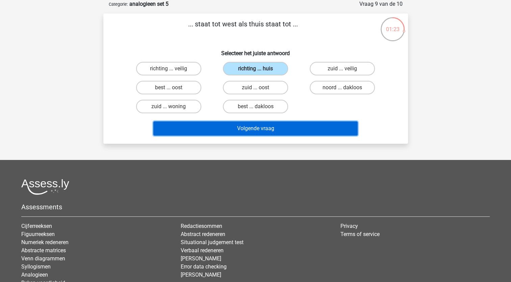
click at [271, 124] on button "Volgende vraag" at bounding box center [255, 128] width 204 height 14
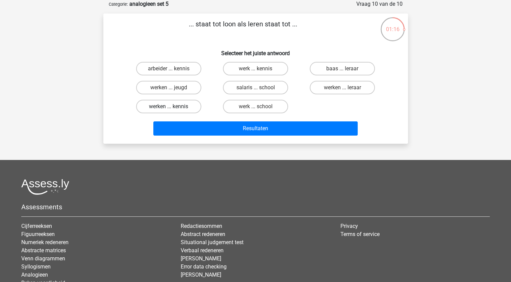
click at [159, 106] on label "werken ... kennis" at bounding box center [168, 107] width 65 height 14
click at [169, 106] on input "werken ... kennis" at bounding box center [171, 108] width 4 height 4
radio input "true"
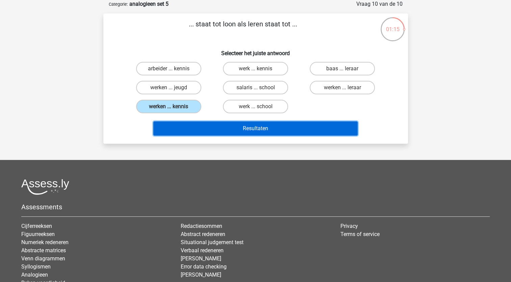
click at [214, 128] on button "Resultaten" at bounding box center [255, 128] width 204 height 14
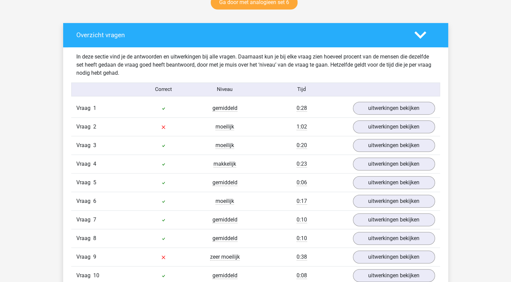
scroll to position [372, 0]
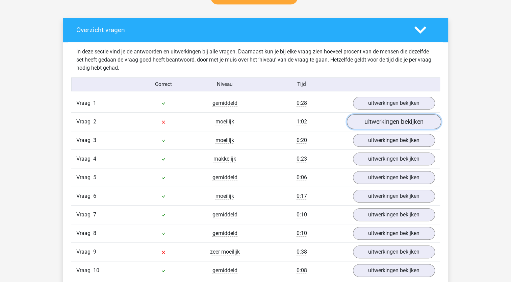
click at [366, 122] on link "uitwerkingen bekijken" at bounding box center [394, 121] width 94 height 15
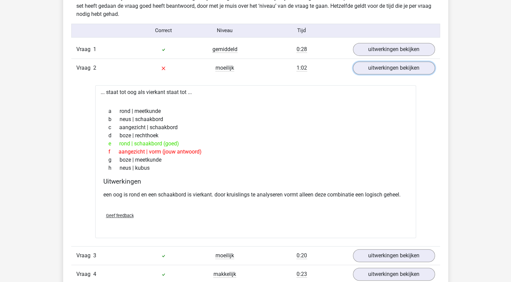
scroll to position [439, 0]
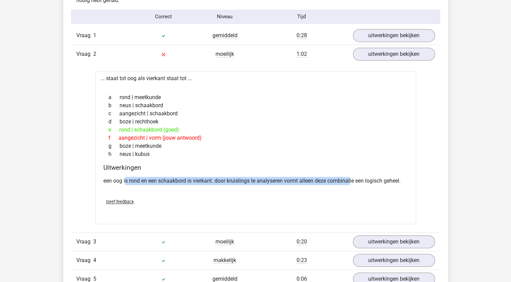
drag, startPoint x: 128, startPoint y: 182, endPoint x: 352, endPoint y: 179, distance: 223.1
click at [352, 179] on p "een oog is rond en een schaakbord is vierkant. door kruislings te analyseren vo…" at bounding box center [255, 181] width 305 height 8
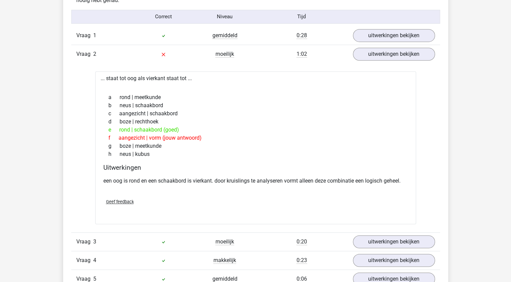
drag, startPoint x: 352, startPoint y: 179, endPoint x: 343, endPoint y: 205, distance: 27.4
click at [343, 205] on div "Geef feedback" at bounding box center [256, 201] width 310 height 17
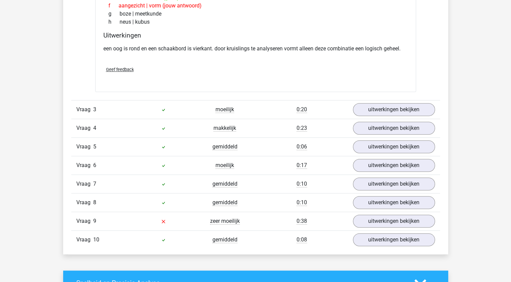
scroll to position [575, 0]
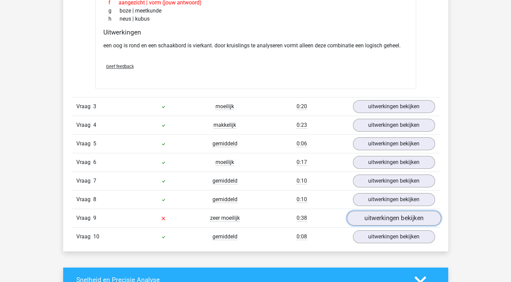
click at [369, 216] on link "uitwerkingen bekijken" at bounding box center [394, 218] width 94 height 15
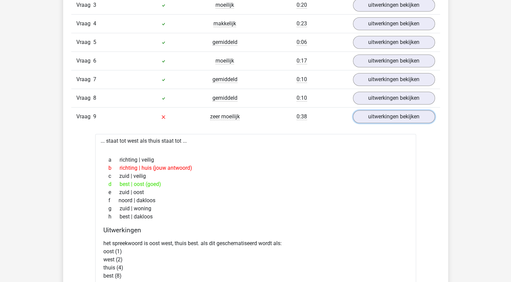
scroll to position [710, 0]
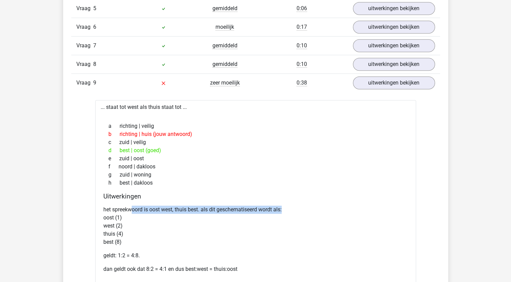
drag, startPoint x: 134, startPoint y: 207, endPoint x: 284, endPoint y: 209, distance: 150.8
click at [284, 209] on p "het spreekwoord is oost west, thuis best. als dit geschematiseerd wordt als: oo…" at bounding box center [255, 226] width 305 height 41
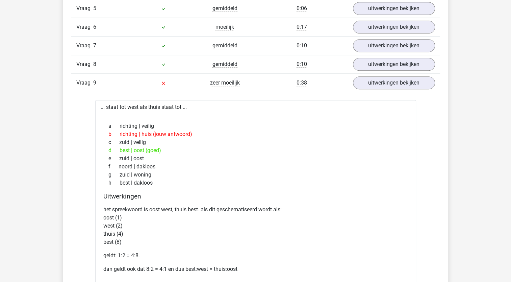
drag, startPoint x: 284, startPoint y: 209, endPoint x: 276, endPoint y: 218, distance: 12.0
click at [276, 218] on p "het spreekwoord is oost west, thuis best. als dit geschematiseerd wordt als: oo…" at bounding box center [255, 226] width 305 height 41
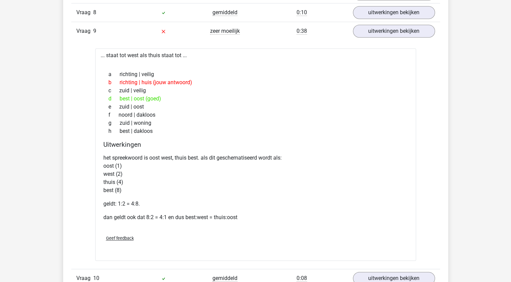
scroll to position [777, 0]
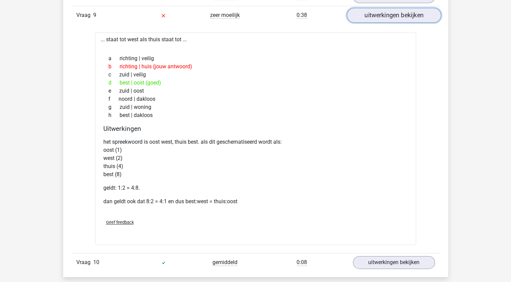
click at [396, 16] on link "uitwerkingen bekijken" at bounding box center [394, 15] width 94 height 15
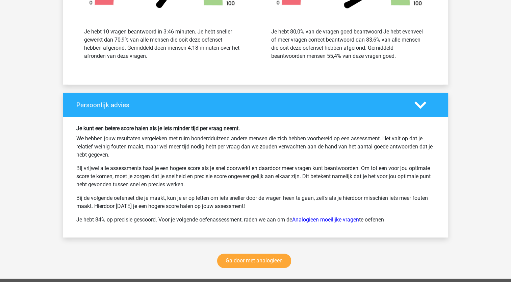
scroll to position [980, 0]
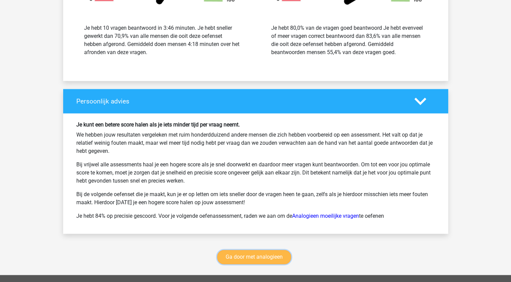
click at [246, 254] on link "Ga door met analogieen" at bounding box center [254, 257] width 74 height 14
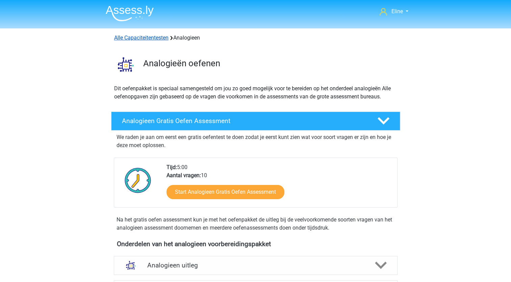
click at [140, 40] on link "Alle Capaciteitentesten" at bounding box center [141, 37] width 54 height 6
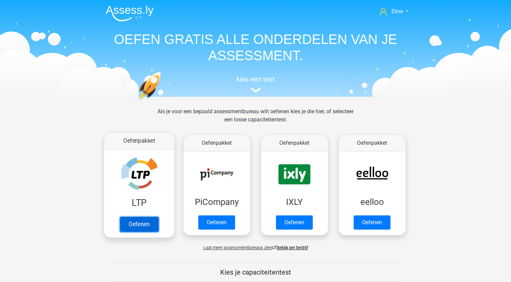
click at [142, 223] on link "Oefenen" at bounding box center [139, 224] width 39 height 15
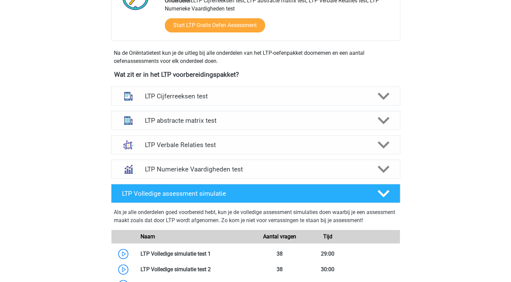
scroll to position [203, 0]
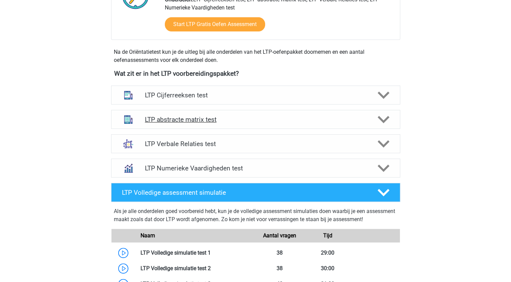
click at [386, 120] on polygon at bounding box center [384, 119] width 12 height 7
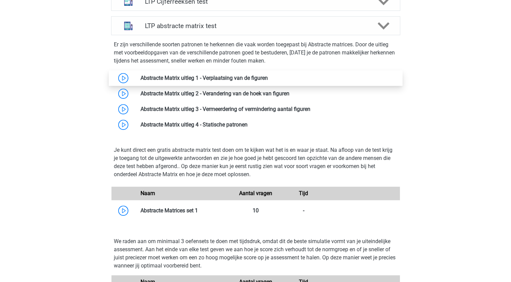
scroll to position [304, 0]
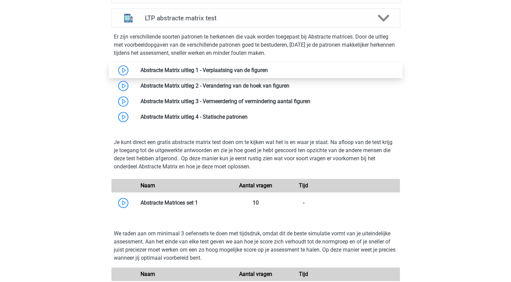
click at [268, 71] on link at bounding box center [268, 70] width 0 height 6
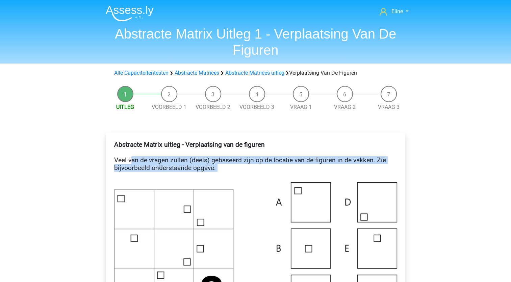
drag, startPoint x: 130, startPoint y: 159, endPoint x: 237, endPoint y: 173, distance: 107.3
click at [237, 173] on h4 "Abstracte Matrix uitleg - Verplaatsing van de figuren Veel van de vragen zullen…" at bounding box center [255, 160] width 283 height 39
drag, startPoint x: 237, startPoint y: 173, endPoint x: 236, endPoint y: 179, distance: 6.8
click at [149, 162] on h4 "Abstracte Matrix uitleg - Verplaatsing van de figuren Veel van de vragen zullen…" at bounding box center [255, 160] width 283 height 39
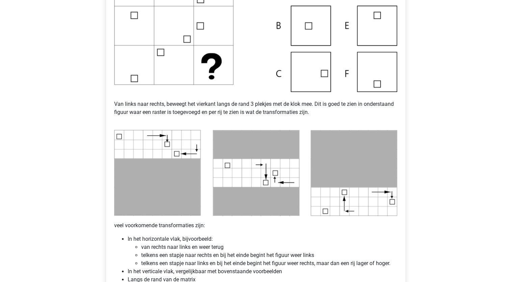
scroll to position [237, 0]
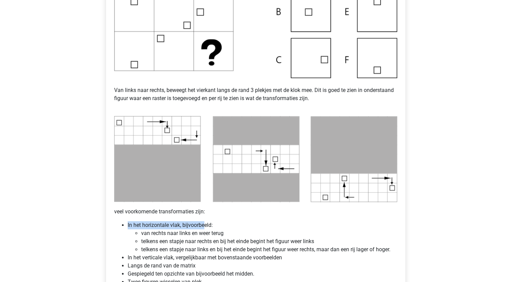
drag, startPoint x: 151, startPoint y: 221, endPoint x: 204, endPoint y: 226, distance: 53.7
click at [204, 226] on li "In het horizontale vlak, bijvoorbeeld: van rechts naar links en weer terug telk…" at bounding box center [263, 237] width 270 height 32
drag, startPoint x: 204, startPoint y: 226, endPoint x: 170, endPoint y: 235, distance: 35.3
click at [170, 235] on li "van rechts naar links en weer terug" at bounding box center [269, 233] width 256 height 8
drag, startPoint x: 158, startPoint y: 231, endPoint x: 222, endPoint y: 234, distance: 64.0
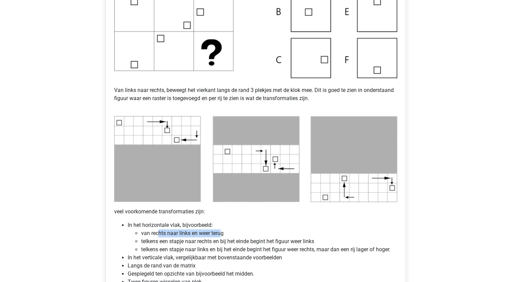
click at [222, 234] on li "van rechts naar links en weer terug" at bounding box center [269, 233] width 256 height 8
drag, startPoint x: 222, startPoint y: 234, endPoint x: 193, endPoint y: 238, distance: 29.0
click at [218, 240] on li "telkens een stapje naar rechts en bij het einde begint het figuur weer links" at bounding box center [269, 241] width 256 height 8
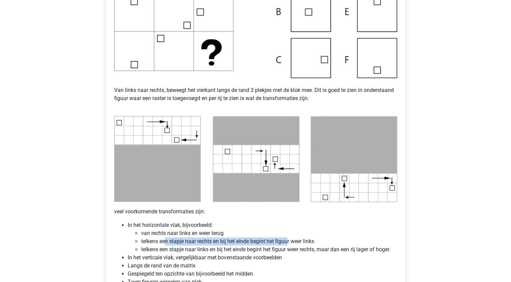
drag, startPoint x: 165, startPoint y: 238, endPoint x: 288, endPoint y: 242, distance: 123.5
click at [288, 242] on li "telkens een stapje naar rechts en bij het einde begint het figuur weer links" at bounding box center [269, 241] width 256 height 8
drag, startPoint x: 288, startPoint y: 242, endPoint x: 260, endPoint y: 249, distance: 28.9
click at [261, 249] on li "telkens een stapje naar links en bij het einde begint het figuur weer rechts, m…" at bounding box center [269, 249] width 256 height 8
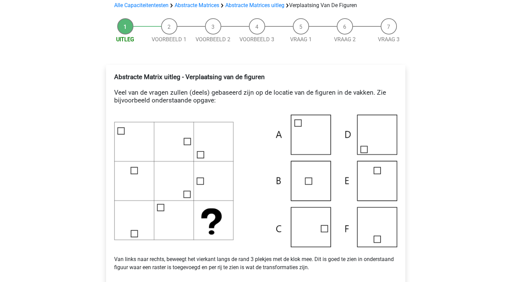
scroll to position [0, 0]
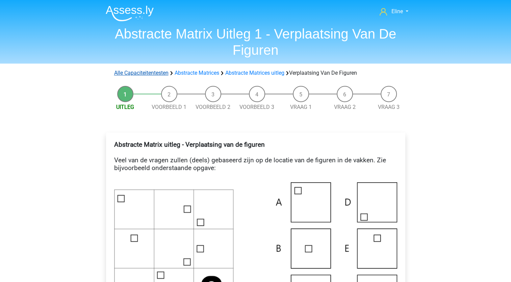
click at [146, 72] on link "Alle Capaciteitentesten" at bounding box center [141, 73] width 54 height 6
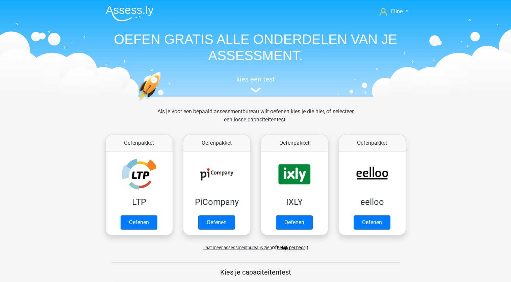
scroll to position [287, 0]
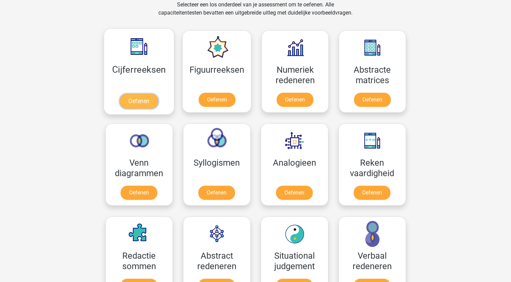
click at [135, 99] on link "Oefenen" at bounding box center [139, 101] width 39 height 15
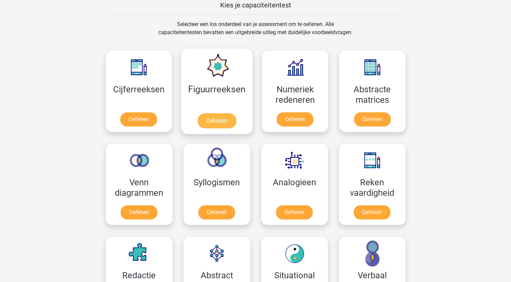
scroll to position [0, 0]
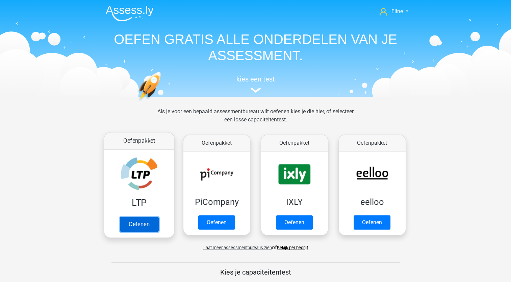
click at [135, 224] on link "Oefenen" at bounding box center [139, 224] width 39 height 15
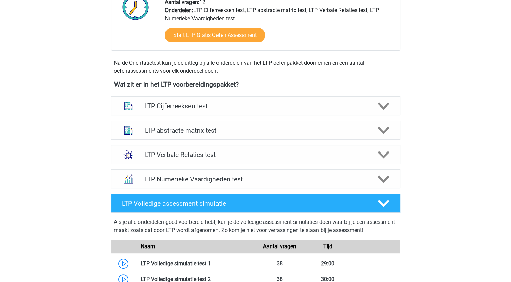
scroll to position [203, 0]
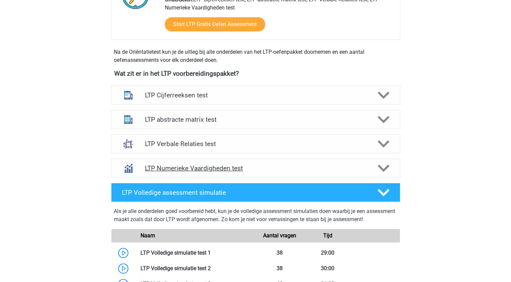
click at [389, 162] on icon at bounding box center [384, 168] width 12 height 12
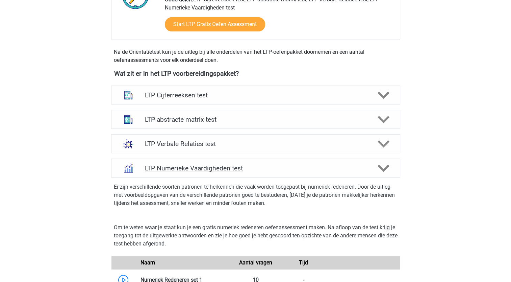
click at [389, 166] on icon at bounding box center [384, 168] width 12 height 12
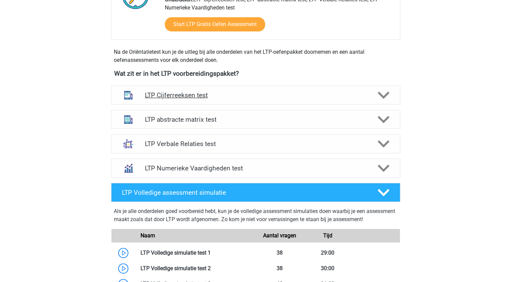
click at [384, 93] on icon at bounding box center [384, 95] width 12 height 12
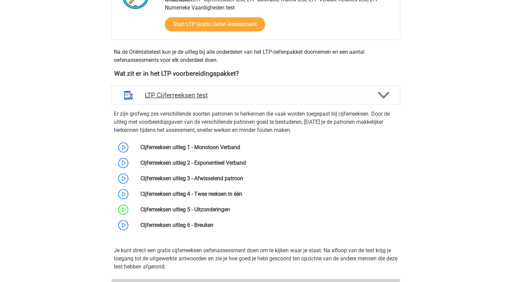
click at [384, 93] on icon at bounding box center [384, 95] width 12 height 12
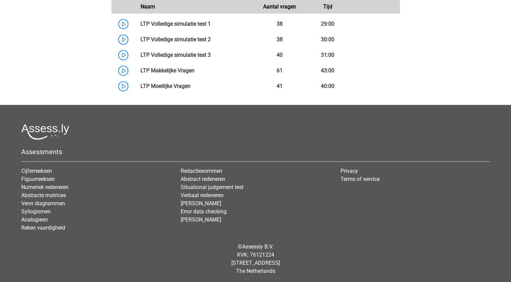
scroll to position [433, 0]
